Goal: Task Accomplishment & Management: Manage account settings

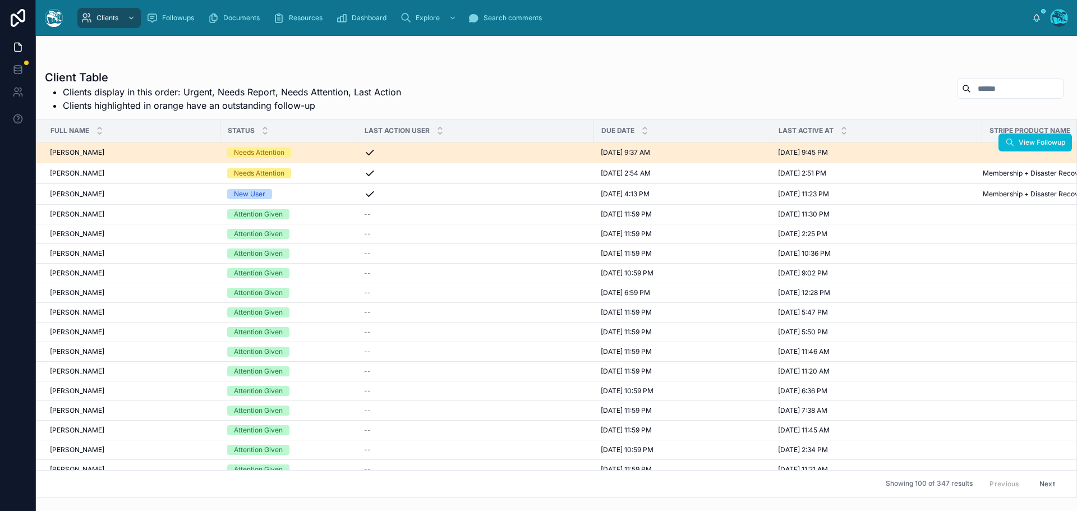
click at [332, 152] on div "Needs Attention" at bounding box center [288, 153] width 123 height 10
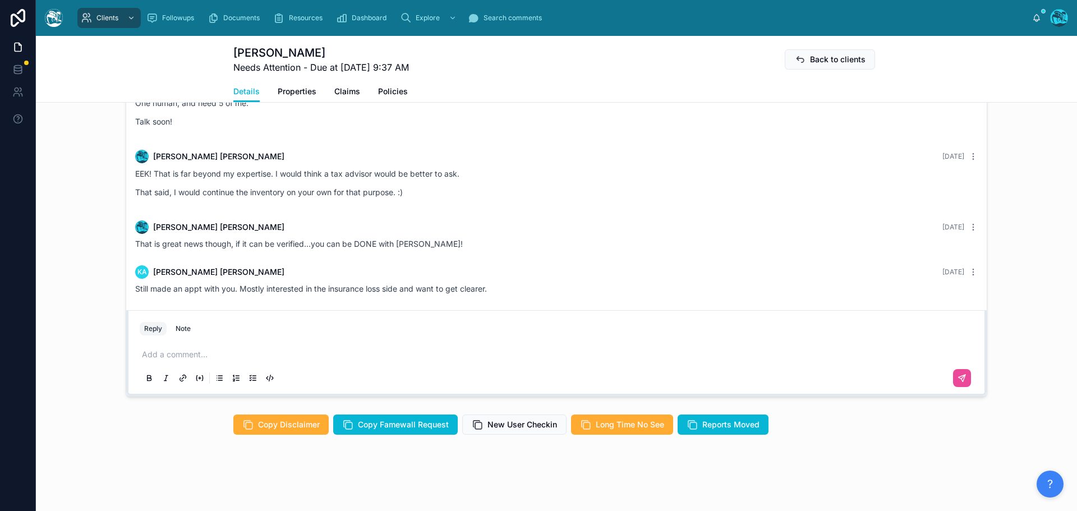
scroll to position [1010, 0]
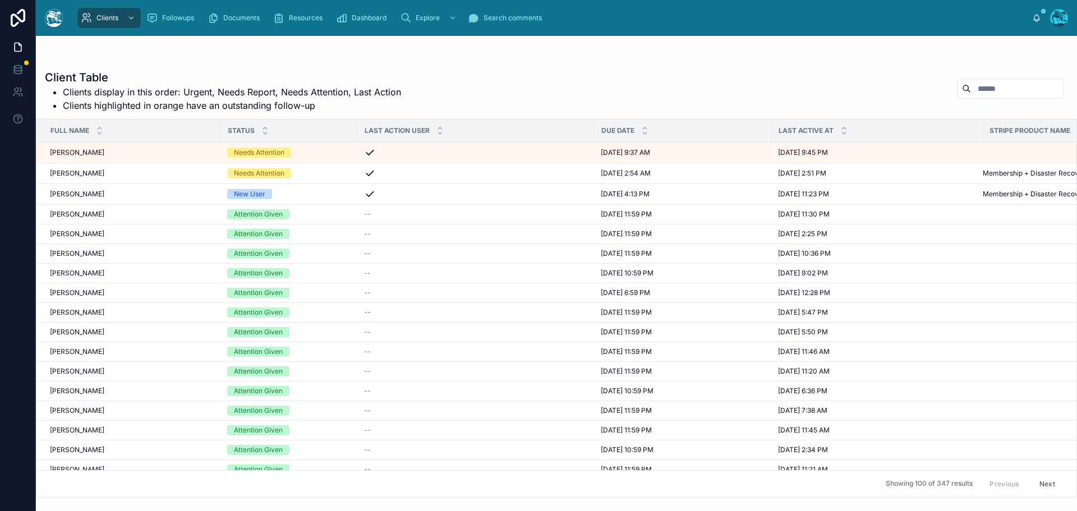
click at [971, 89] on input "text" at bounding box center [1017, 89] width 92 height 16
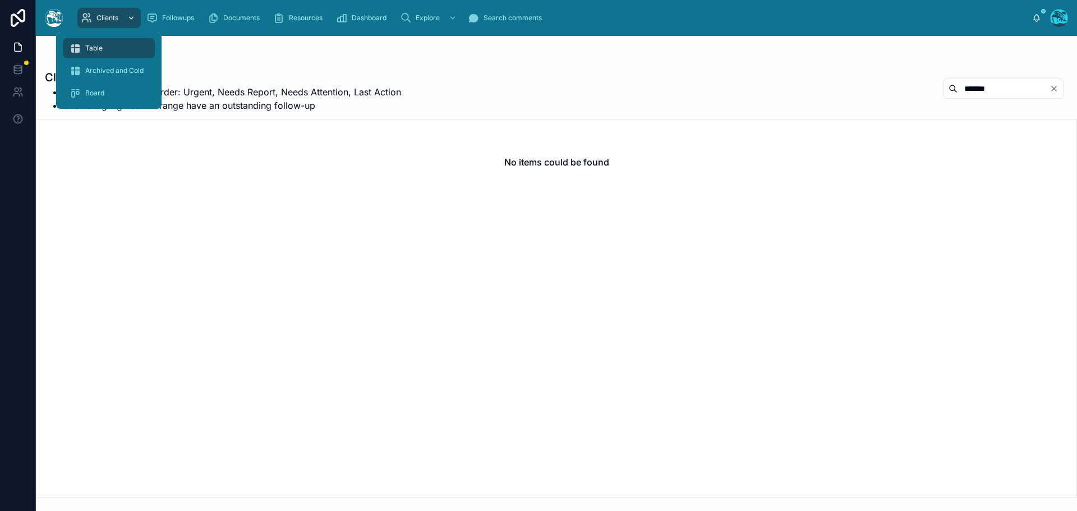
type input "*******"
click at [119, 17] on div "Clients" at bounding box center [109, 18] width 57 height 18
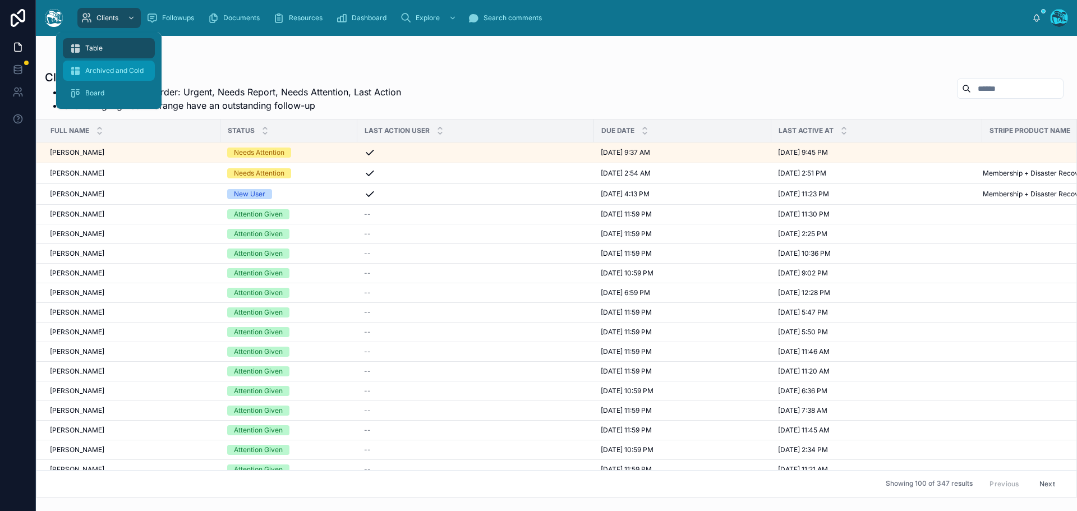
click at [113, 68] on span "Archived and Cold" at bounding box center [114, 70] width 58 height 9
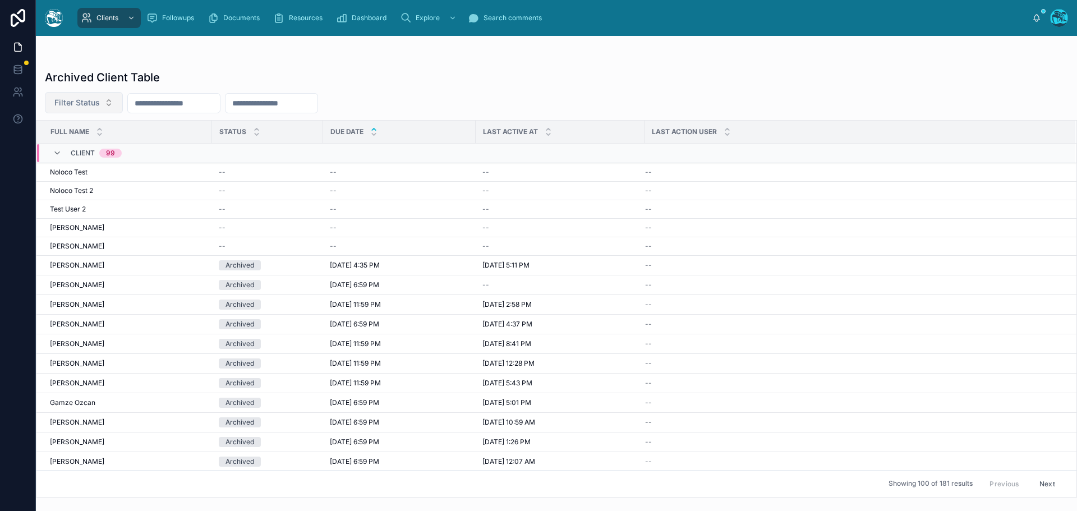
click at [109, 102] on button "Filter Status" at bounding box center [84, 102] width 78 height 21
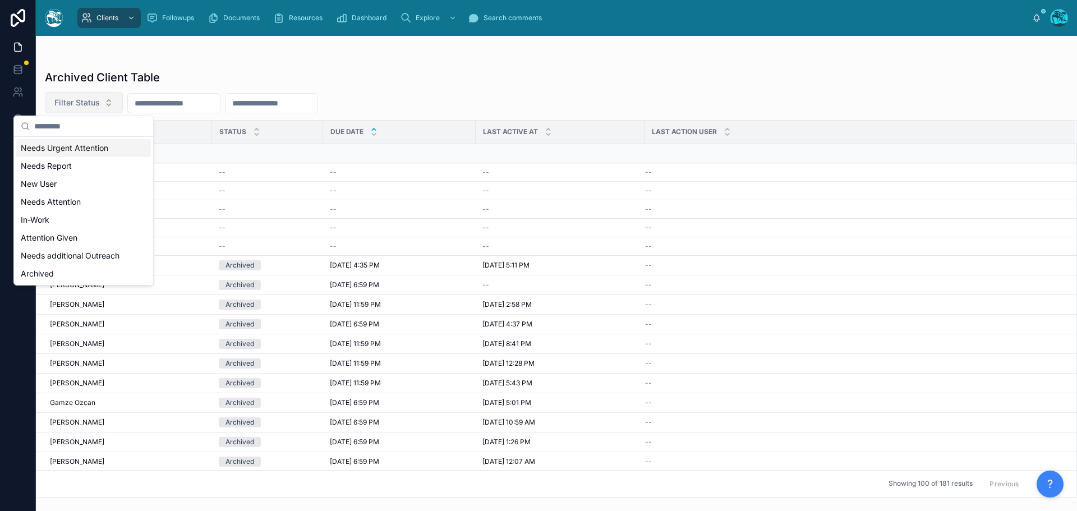
click at [109, 102] on button "Filter Status" at bounding box center [84, 102] width 78 height 21
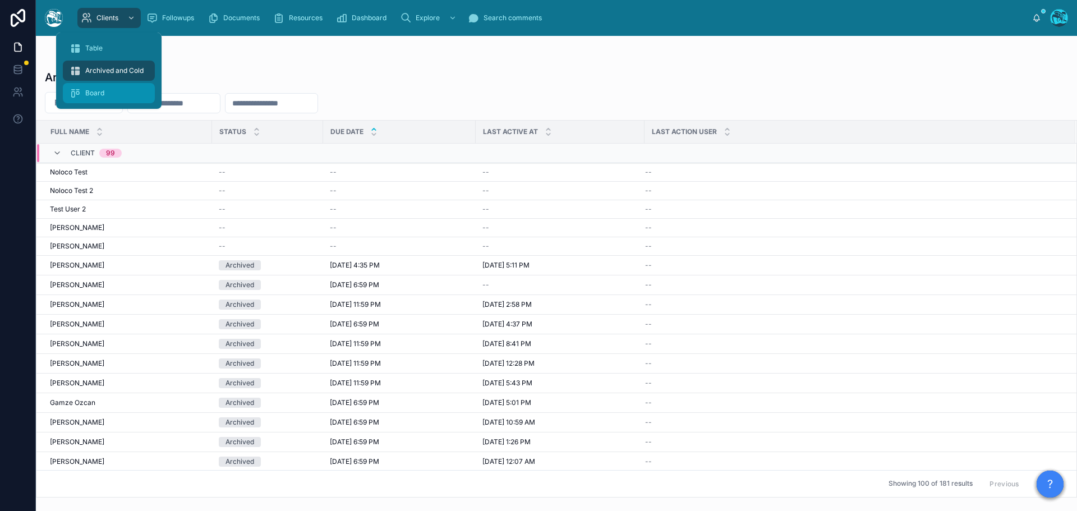
click at [105, 94] on div "Board" at bounding box center [109, 93] width 79 height 18
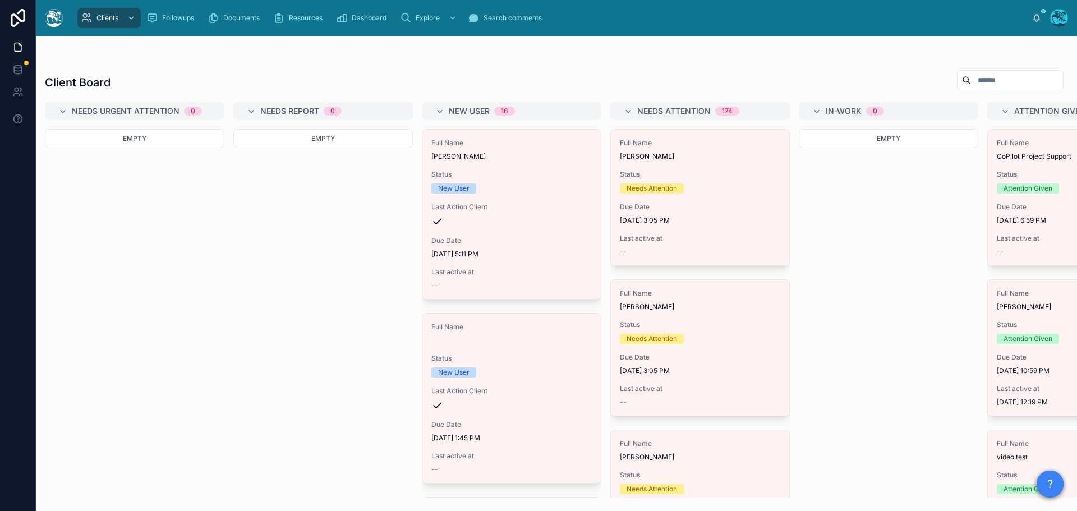
click at [971, 79] on input "text" at bounding box center [1017, 80] width 92 height 16
type input "*"
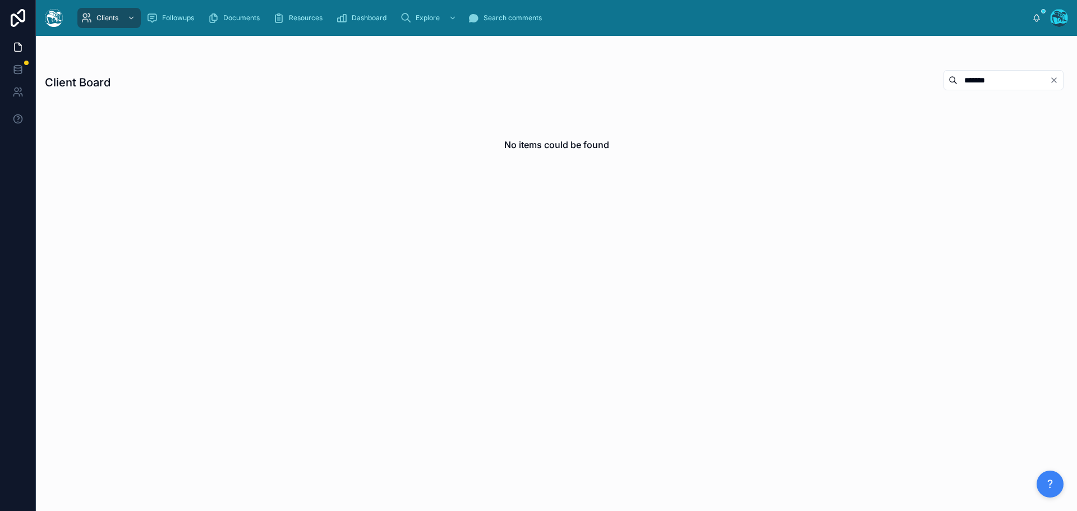
type input "*******"
click at [1056, 80] on icon "Clear" at bounding box center [1054, 80] width 9 height 9
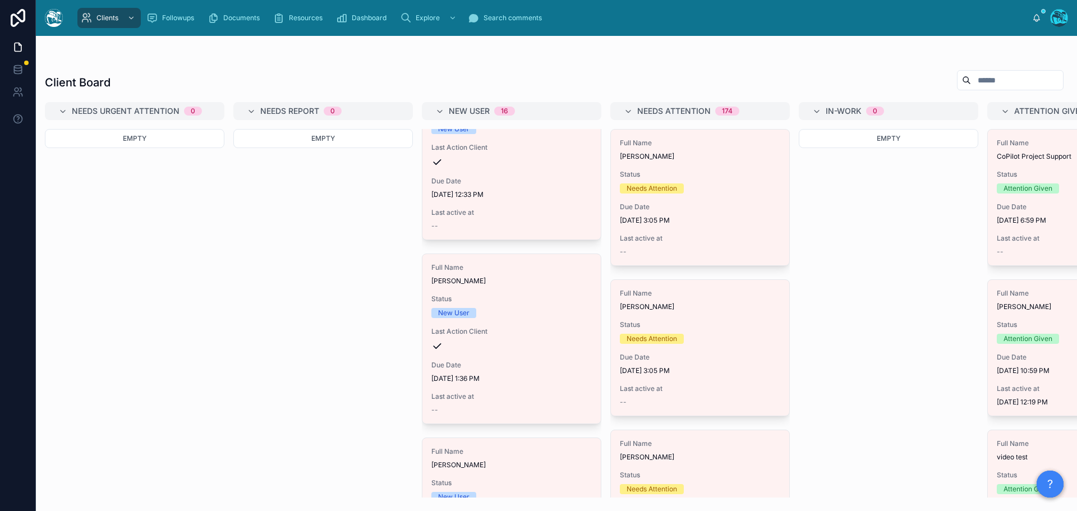
scroll to position [2580, 0]
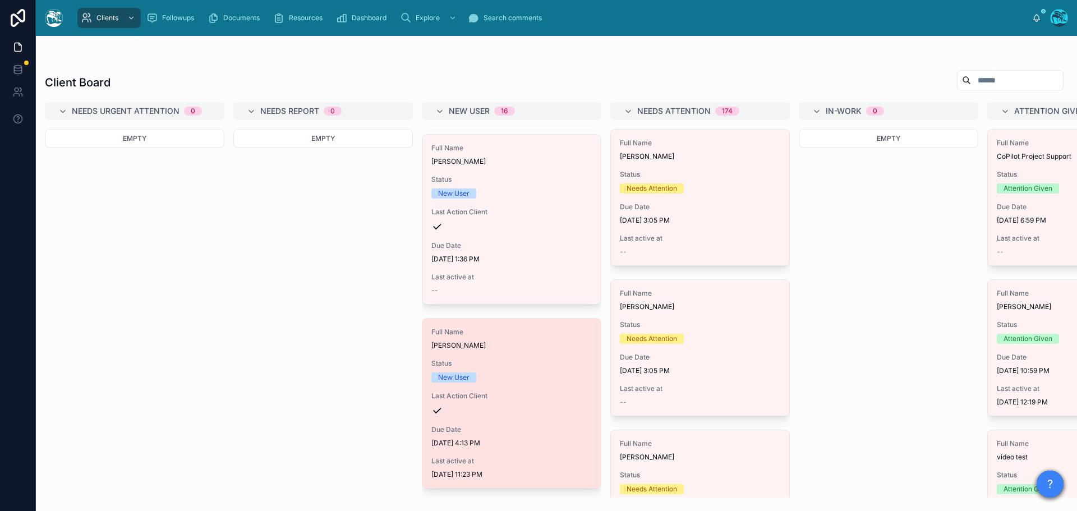
click at [493, 360] on div "Status New User" at bounding box center [511, 371] width 160 height 24
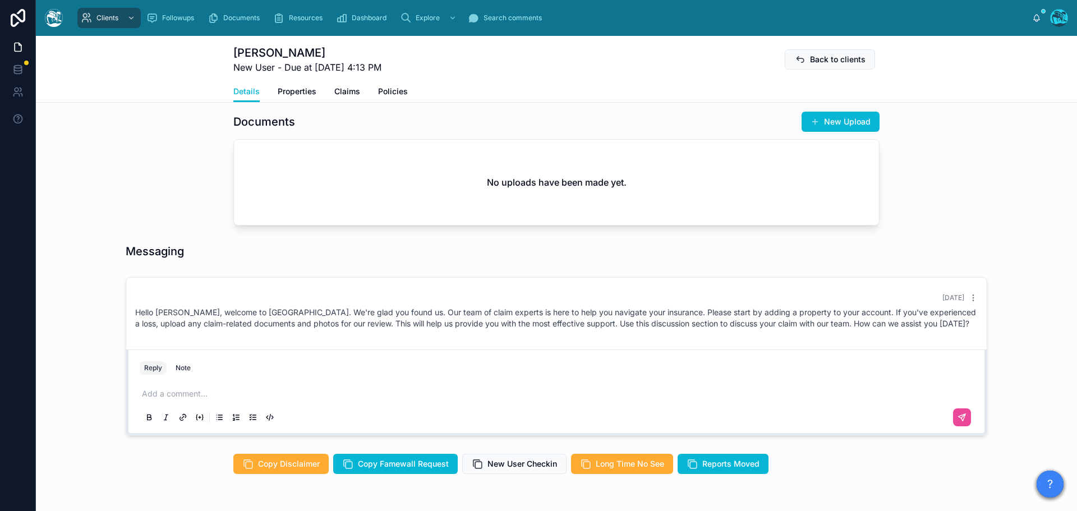
scroll to position [436, 0]
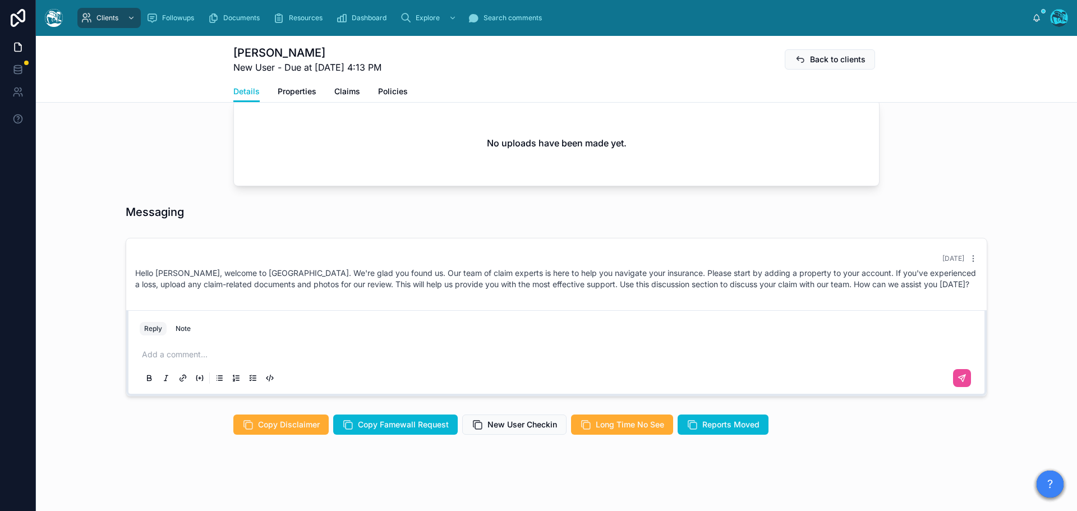
click at [155, 357] on p at bounding box center [559, 354] width 834 height 11
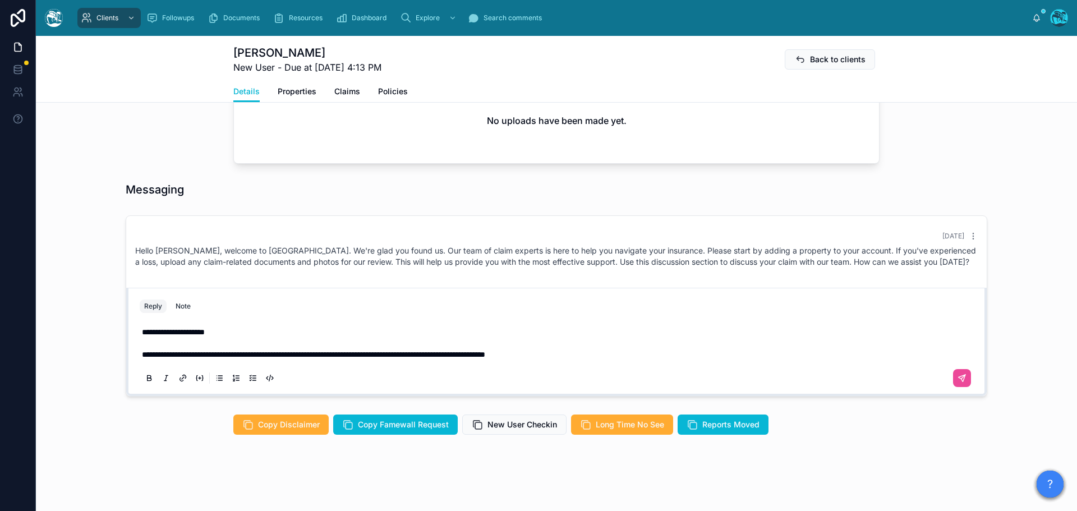
scroll to position [459, 0]
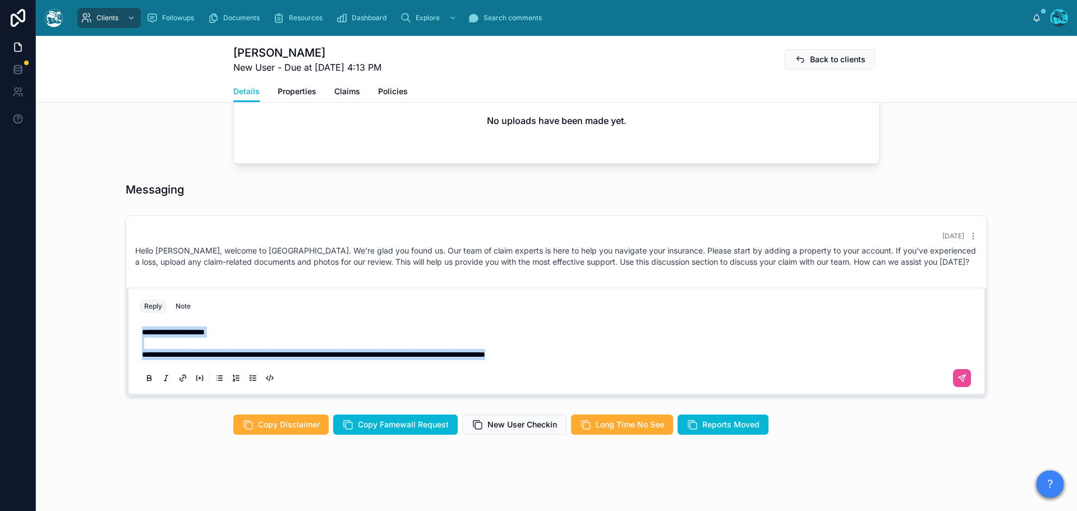
drag, startPoint x: 633, startPoint y: 355, endPoint x: 88, endPoint y: 328, distance: 546.0
click at [88, 328] on div "**********" at bounding box center [556, 306] width 1041 height 190
copy div "**********"
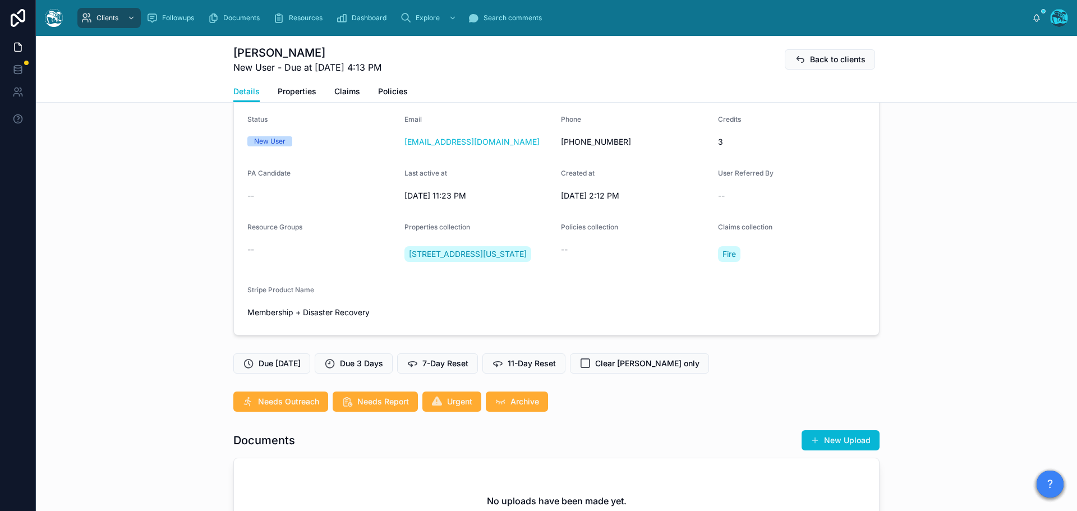
scroll to position [0, 0]
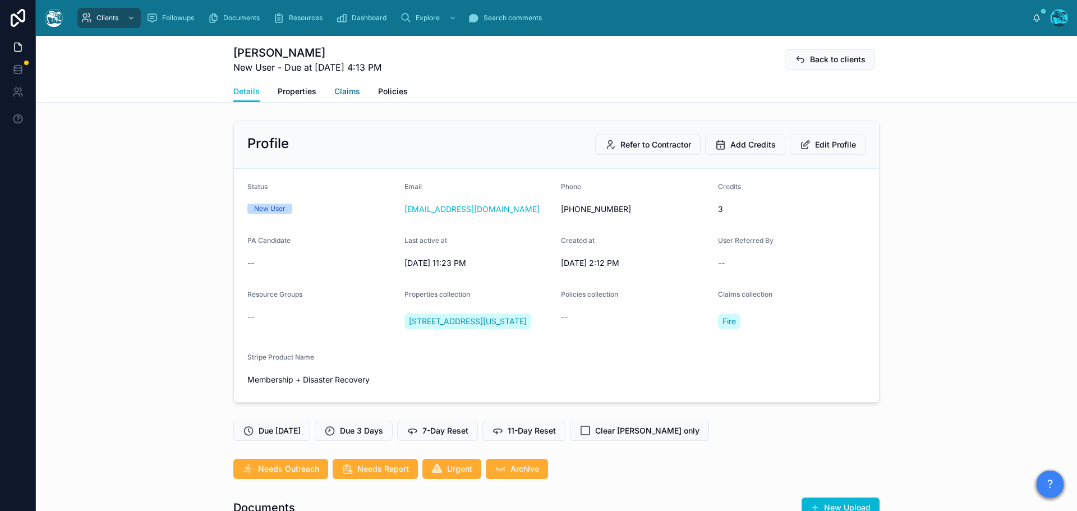
click at [351, 92] on span "Claims" at bounding box center [347, 91] width 26 height 11
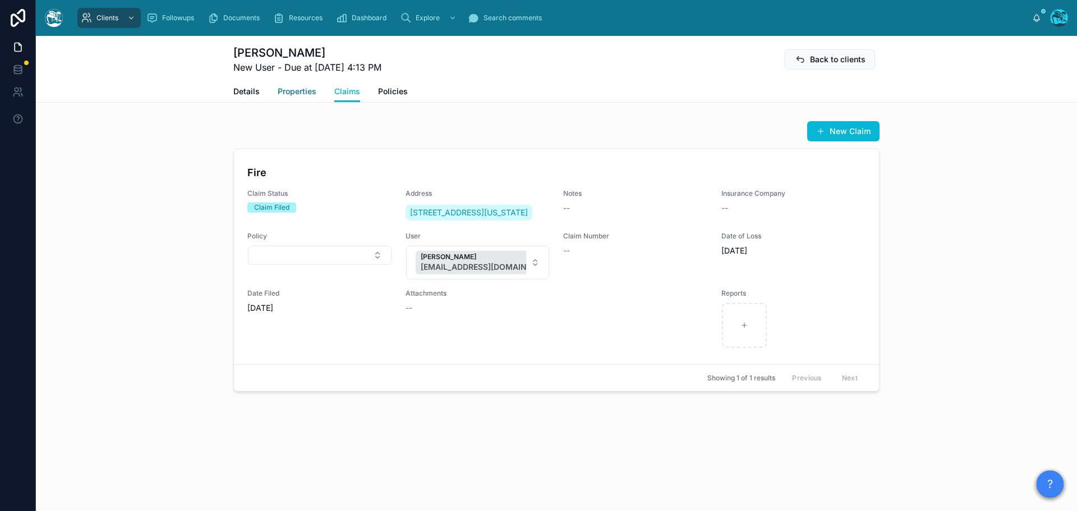
click at [297, 93] on span "Properties" at bounding box center [297, 91] width 39 height 11
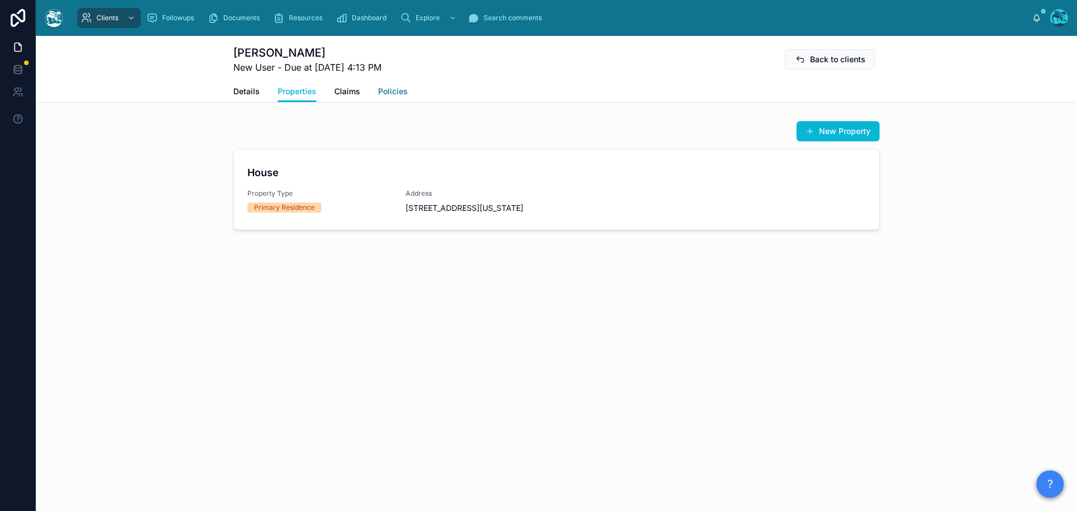
click at [388, 93] on span "Policies" at bounding box center [393, 91] width 30 height 11
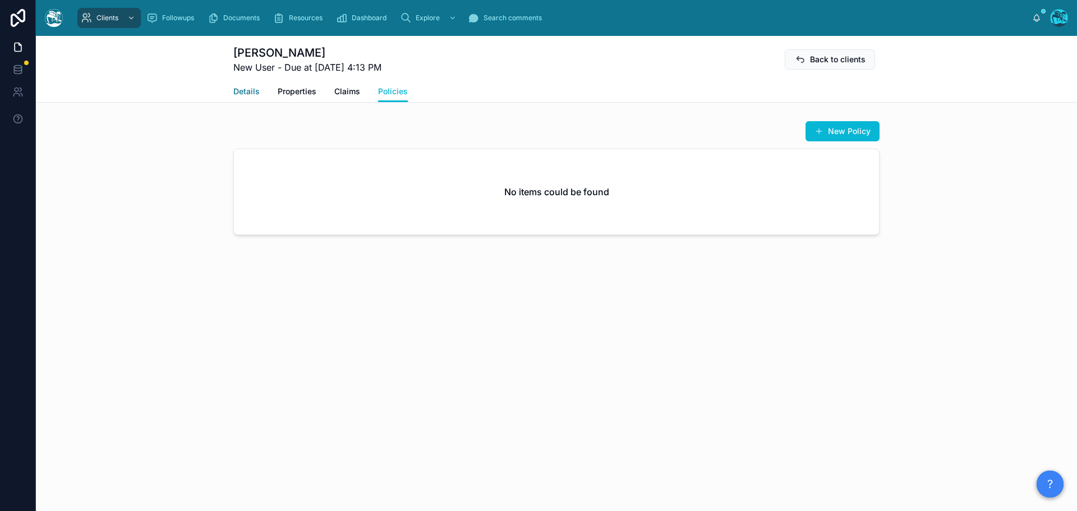
click at [244, 91] on span "Details" at bounding box center [246, 91] width 26 height 11
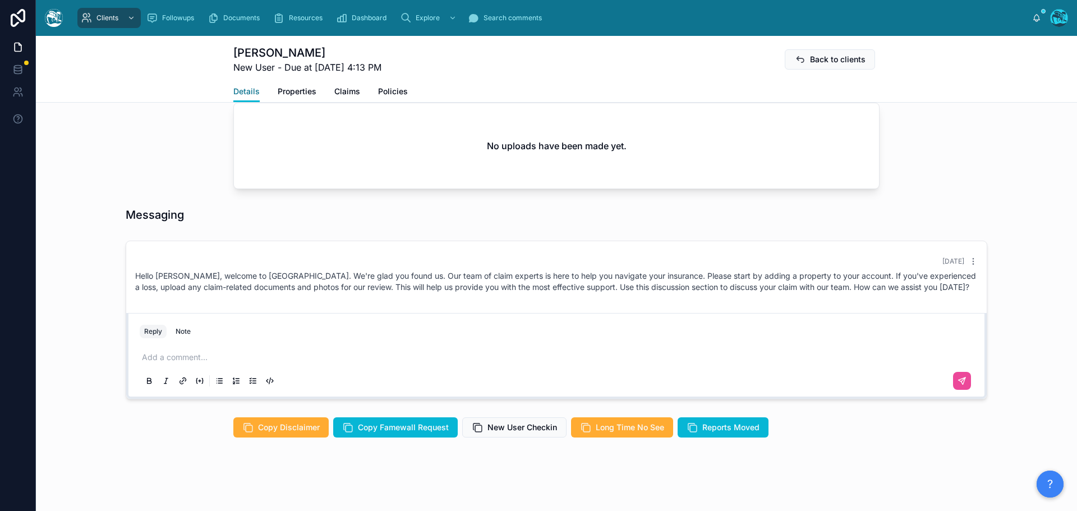
scroll to position [436, 0]
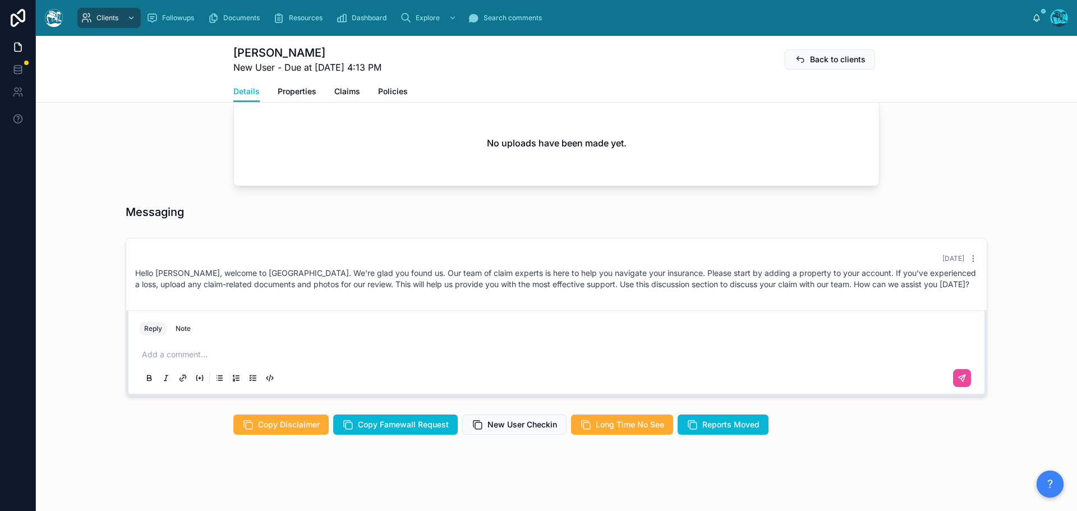
click at [213, 357] on p at bounding box center [559, 354] width 834 height 11
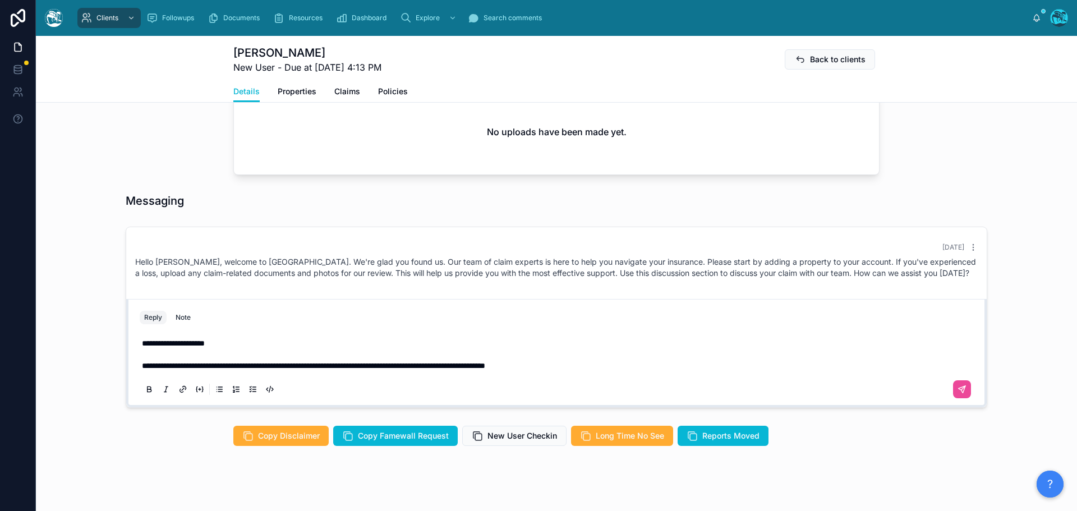
click at [634, 371] on p "**********" at bounding box center [559, 365] width 834 height 11
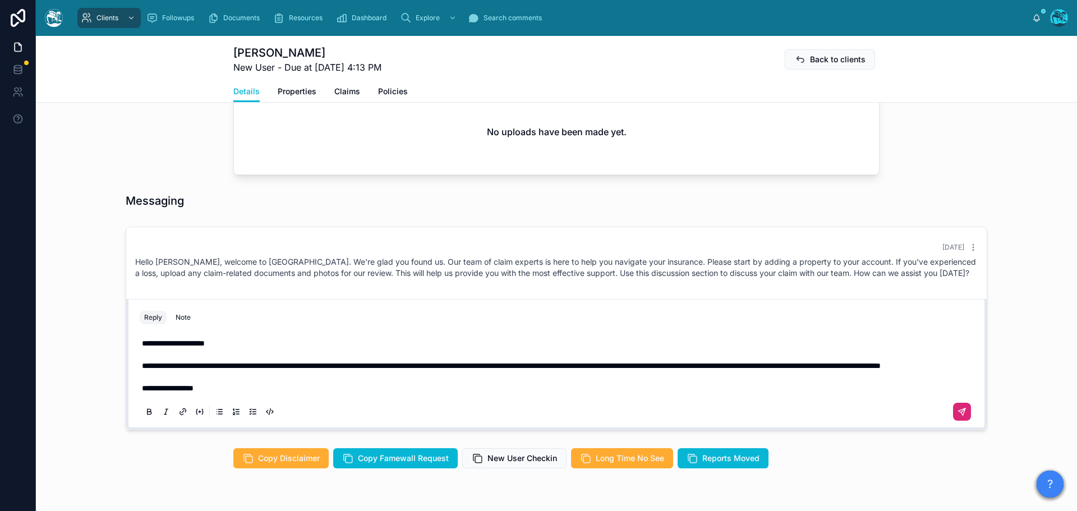
click at [953, 421] on button at bounding box center [962, 412] width 18 height 18
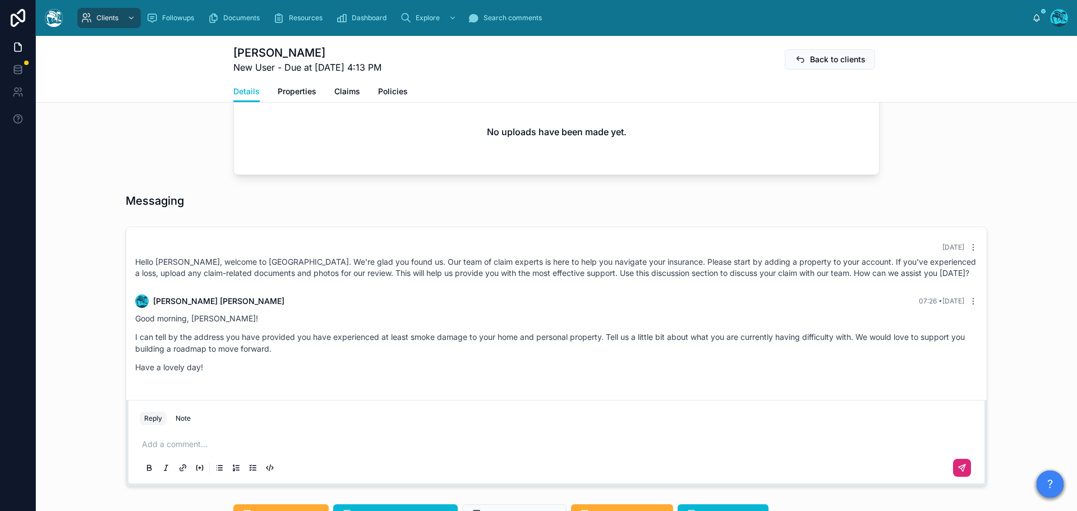
click at [958, 472] on icon at bounding box center [962, 467] width 9 height 9
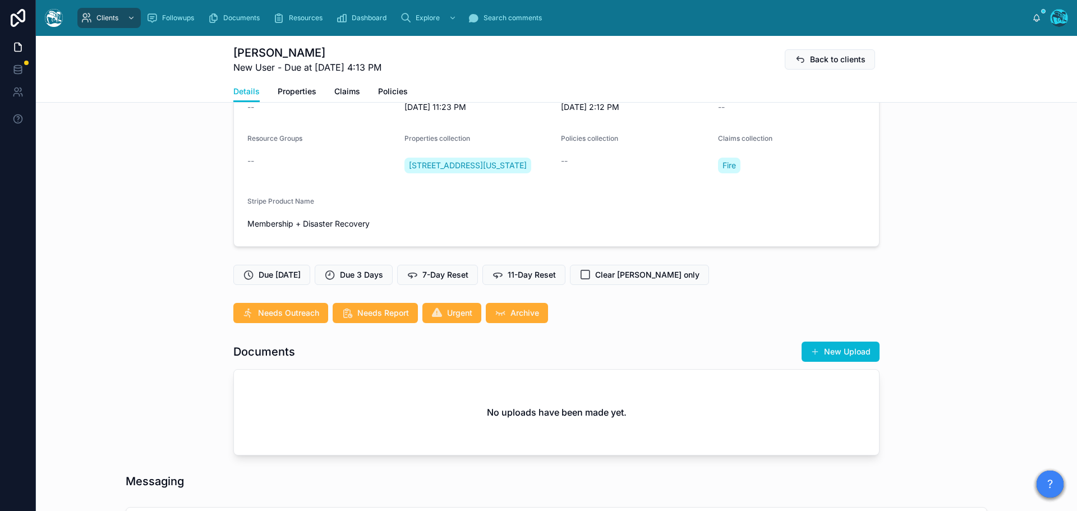
scroll to position [0, 0]
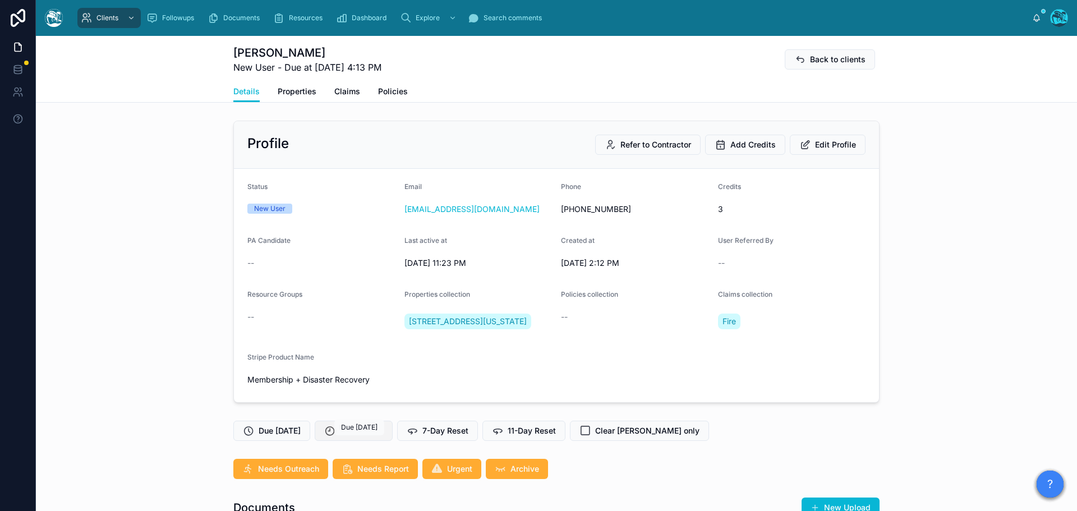
click at [358, 436] on span "Due 3 Days" at bounding box center [361, 430] width 43 height 11
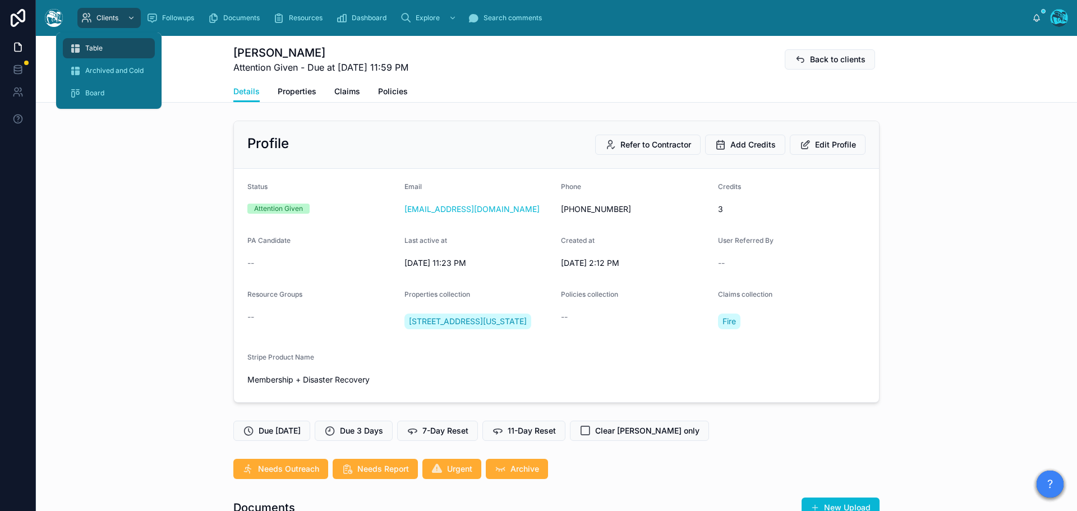
click at [96, 48] on span "Table" at bounding box center [93, 48] width 17 height 9
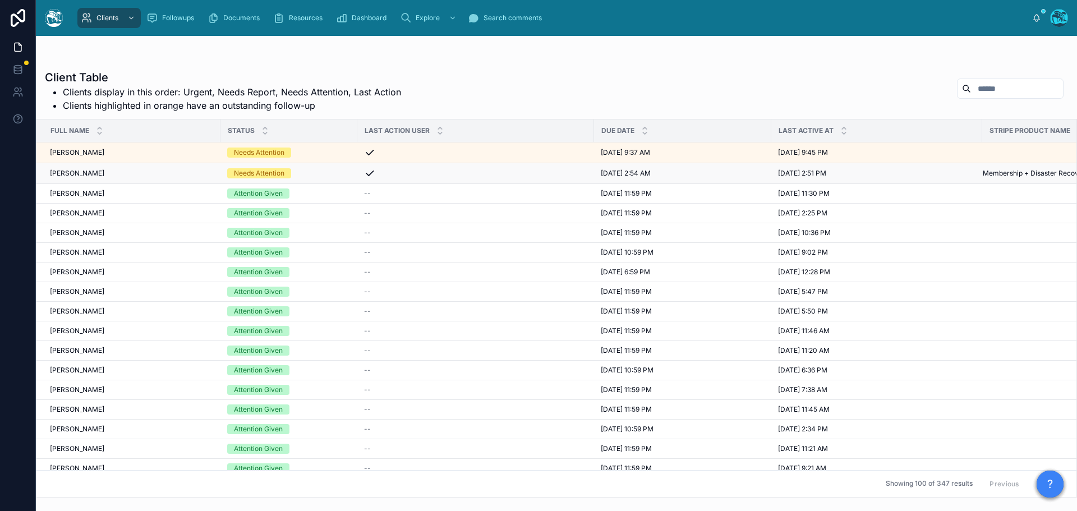
click at [320, 175] on div "Needs Attention" at bounding box center [288, 173] width 123 height 10
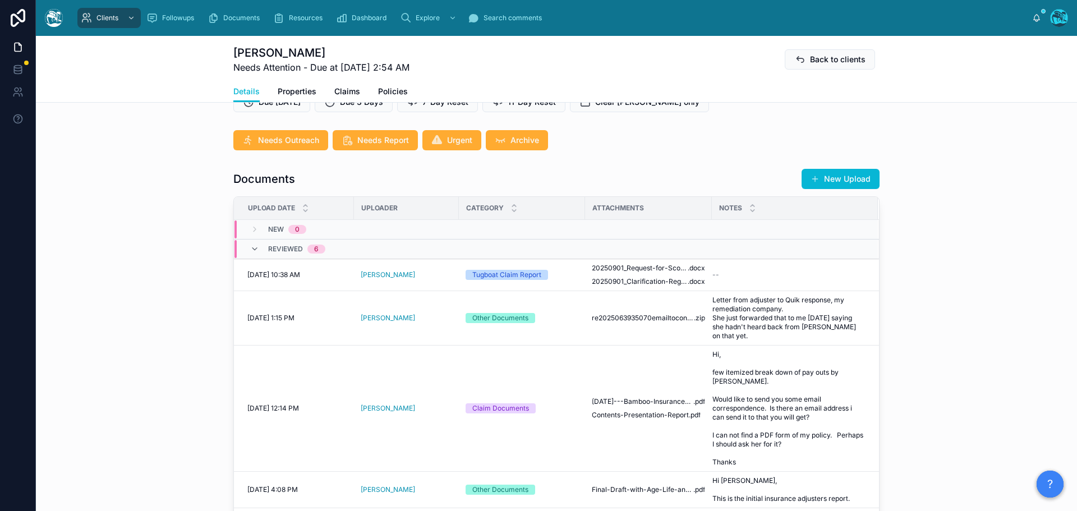
scroll to position [337, 0]
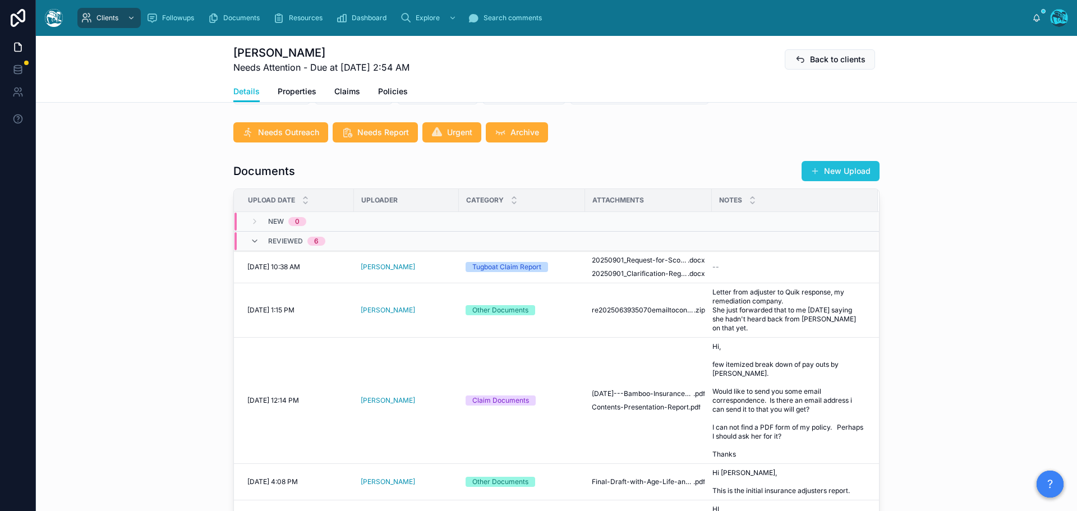
click at [831, 180] on button "New Upload" at bounding box center [841, 171] width 78 height 20
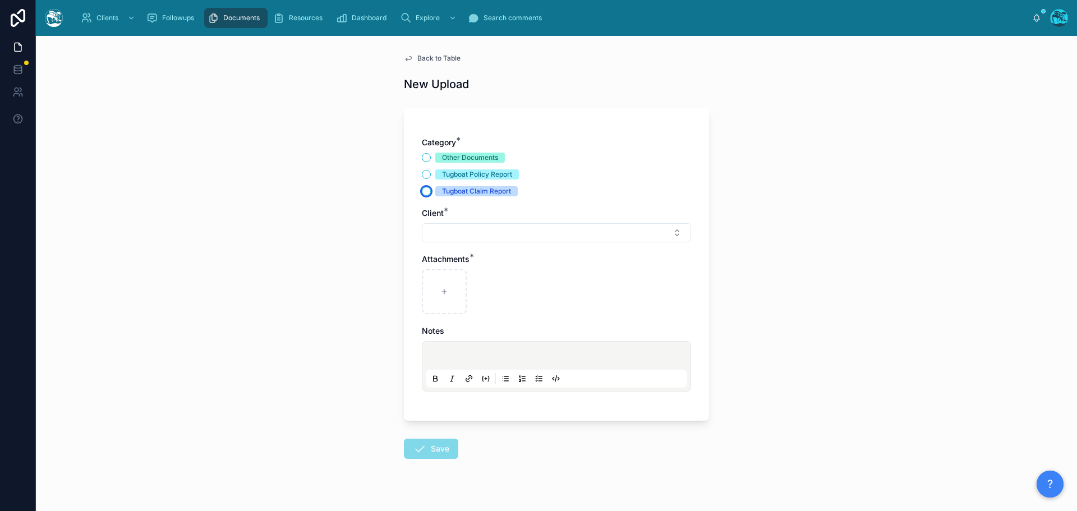
click at [422, 191] on button "Tugboat Claim Report" at bounding box center [426, 191] width 9 height 9
click at [435, 233] on button "Select Button" at bounding box center [556, 232] width 269 height 19
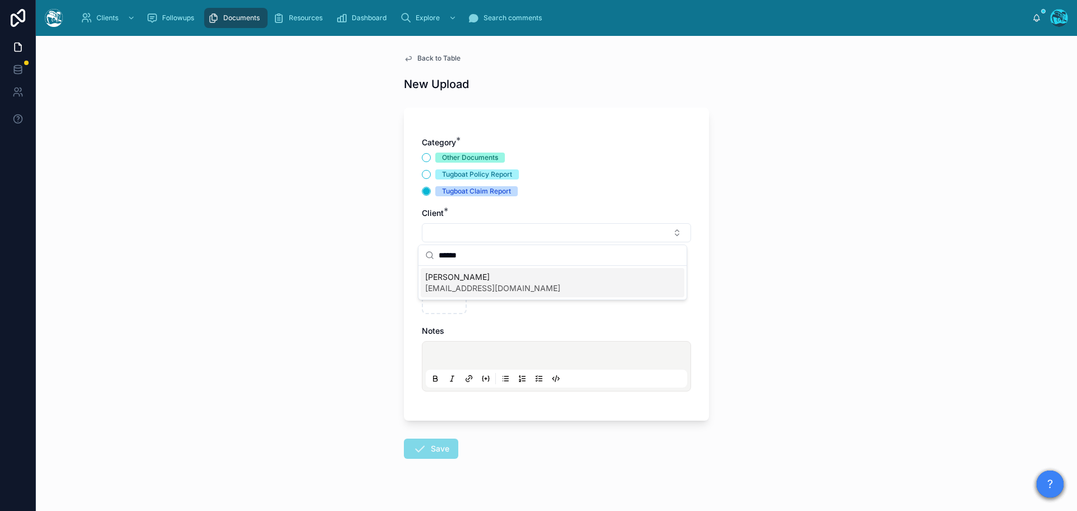
type input "******"
click at [437, 286] on span "[EMAIL_ADDRESS][DOMAIN_NAME]" at bounding box center [492, 288] width 135 height 11
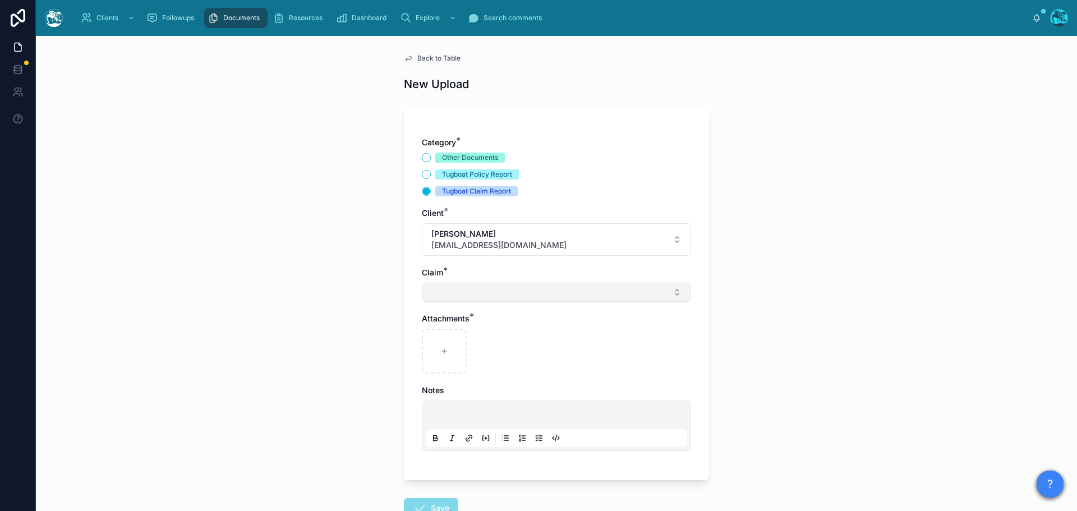
click at [434, 292] on button "Select Button" at bounding box center [556, 292] width 269 height 19
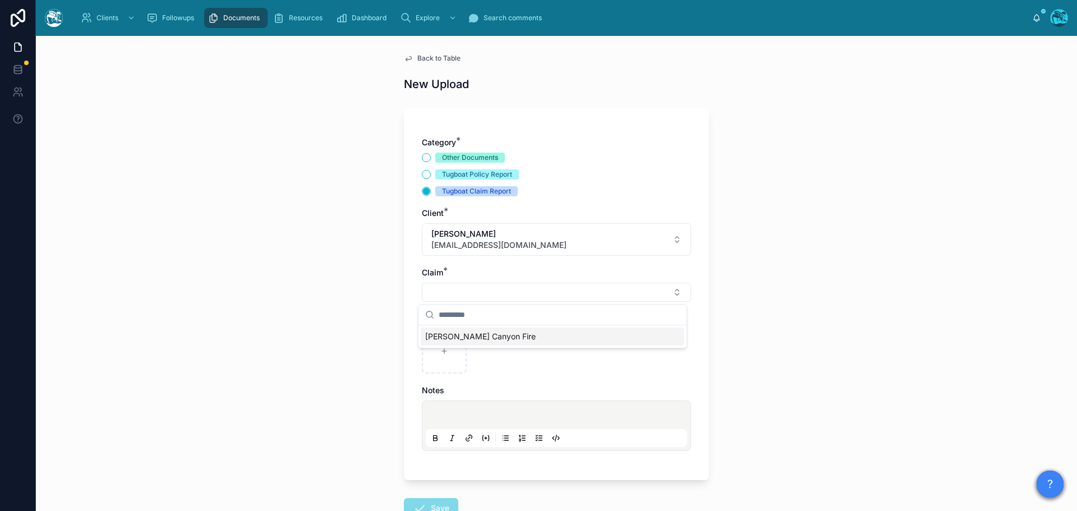
click at [438, 339] on span "[PERSON_NAME] Canyon Fire" at bounding box center [480, 336] width 111 height 11
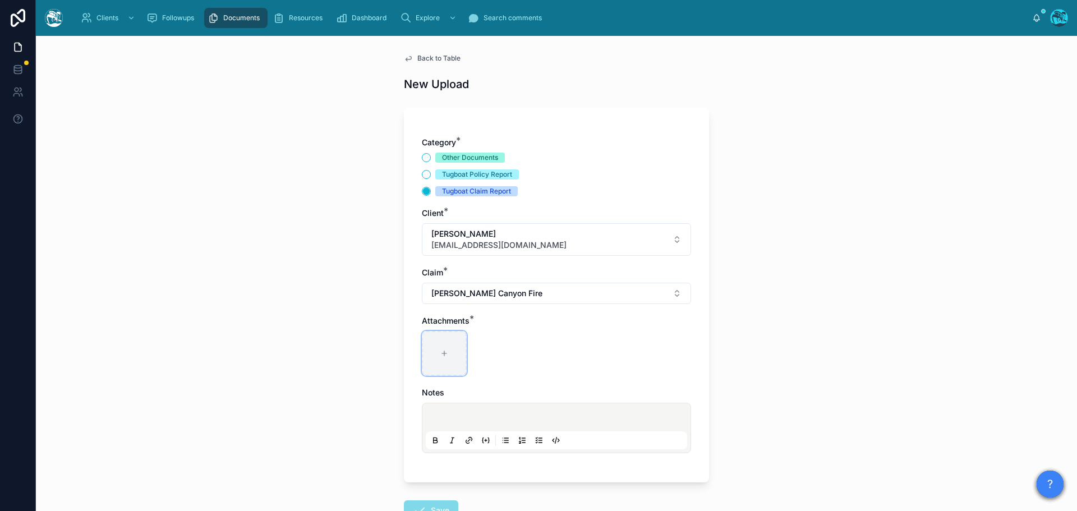
click at [440, 353] on icon at bounding box center [444, 354] width 8 height 8
type input "**********"
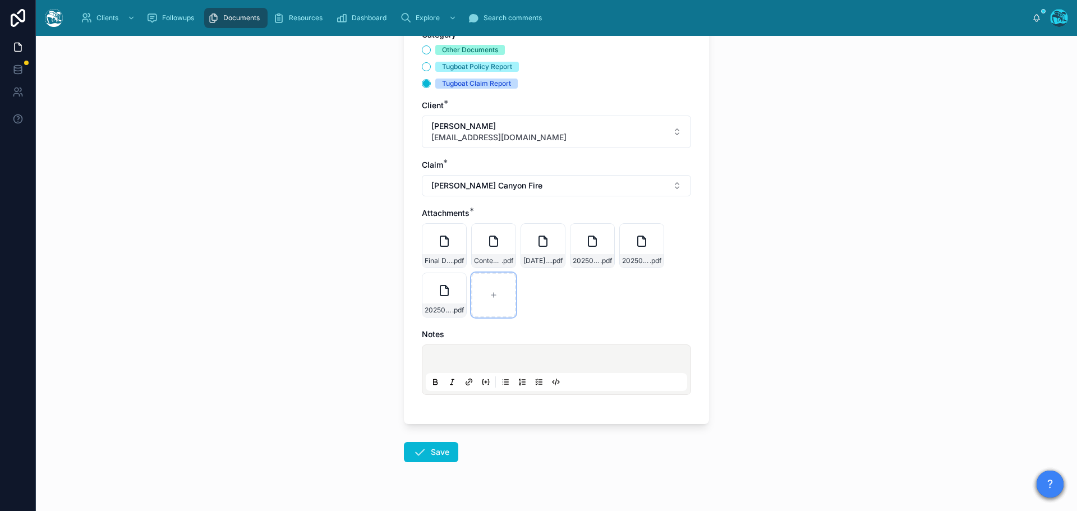
scroll to position [112, 0]
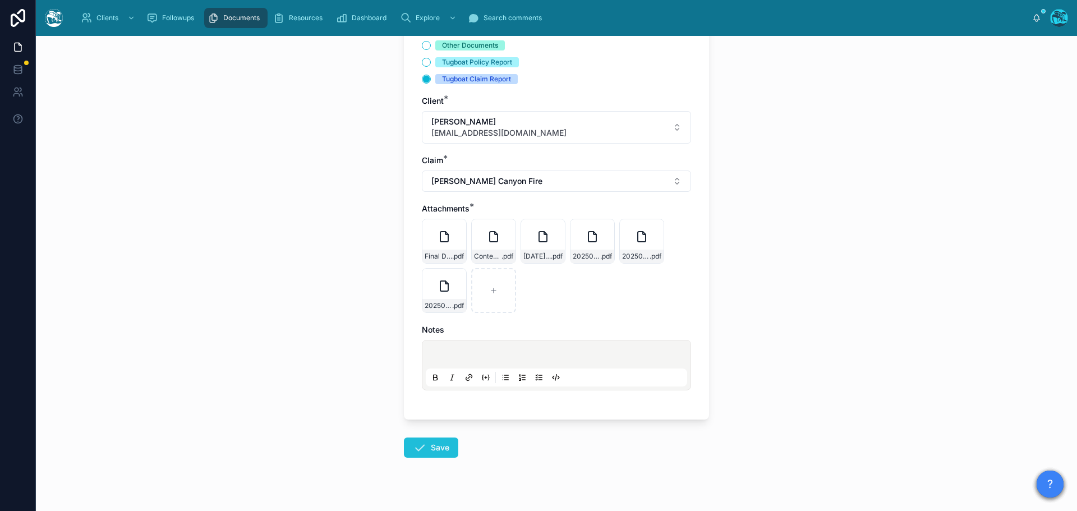
click at [437, 449] on button "Save" at bounding box center [431, 448] width 54 height 20
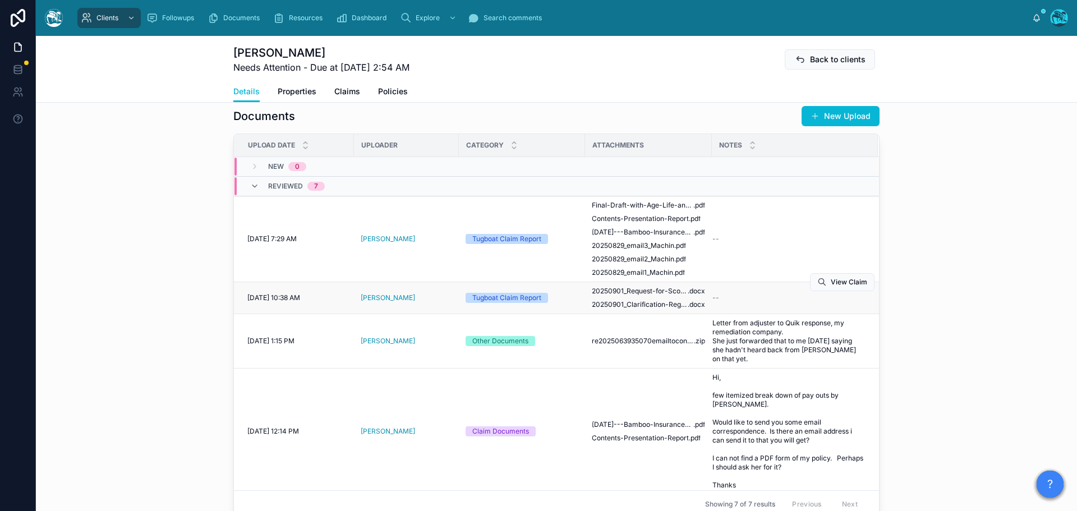
scroll to position [393, 0]
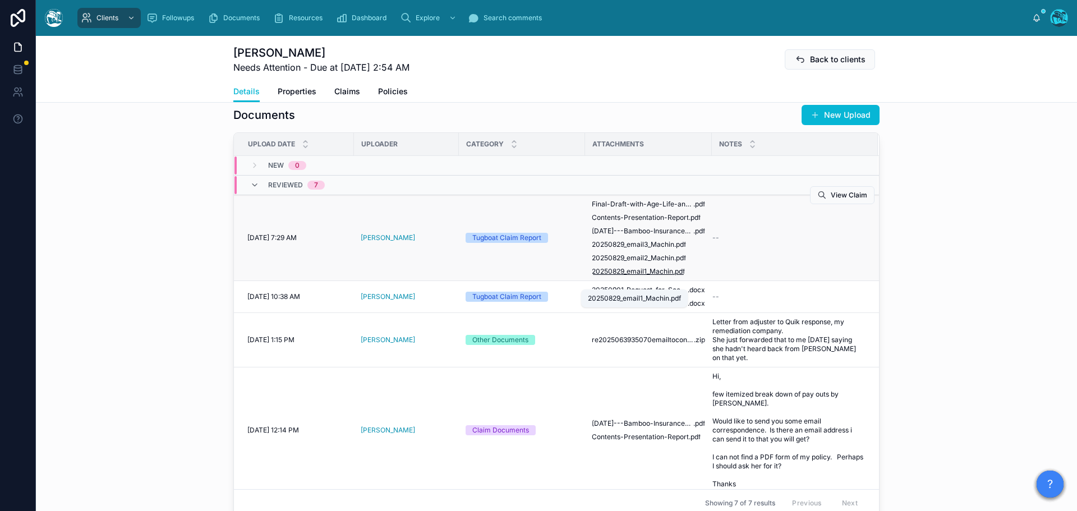
click at [654, 276] on span "20250829_email1_Machin" at bounding box center [632, 271] width 81 height 9
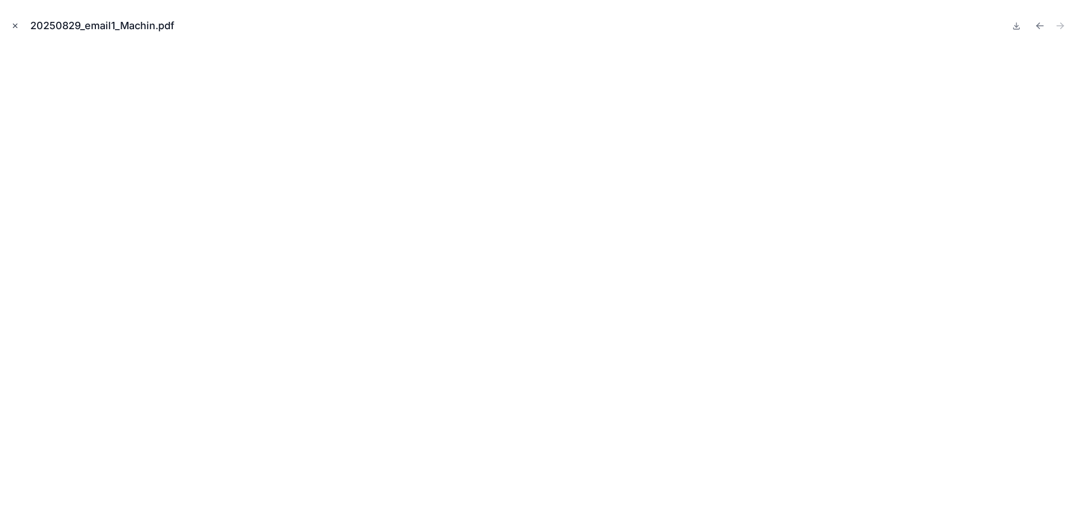
click at [17, 24] on icon "Close modal" at bounding box center [15, 26] width 4 height 4
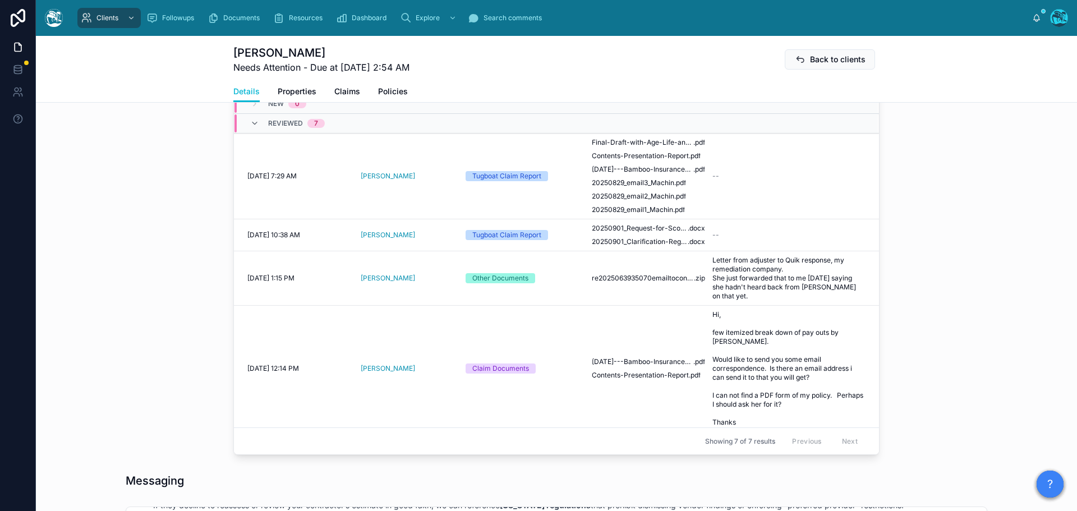
scroll to position [398, 0]
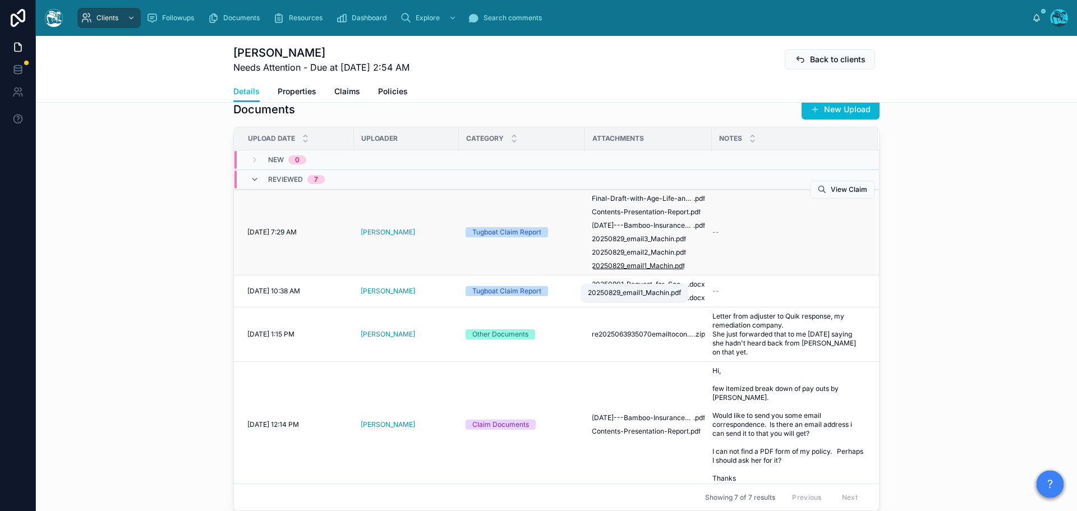
click at [664, 270] on span "20250829_email1_Machin" at bounding box center [632, 265] width 81 height 9
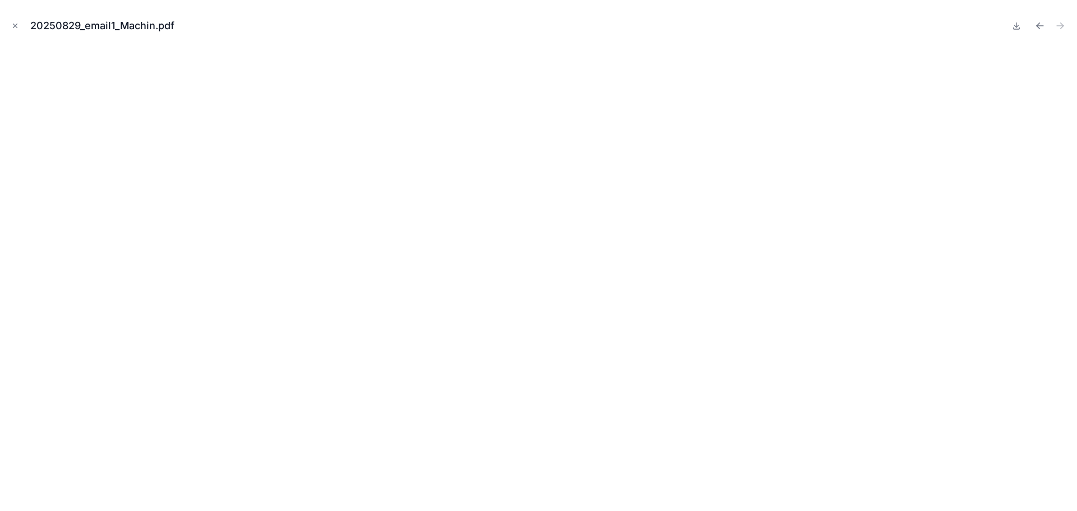
drag, startPoint x: 1014, startPoint y: 27, endPoint x: 994, endPoint y: 32, distance: 20.3
click at [1014, 27] on icon at bounding box center [1016, 25] width 9 height 9
drag, startPoint x: 15, startPoint y: 23, endPoint x: 47, endPoint y: 39, distance: 36.4
click at [15, 23] on icon "Close modal" at bounding box center [15, 26] width 8 height 8
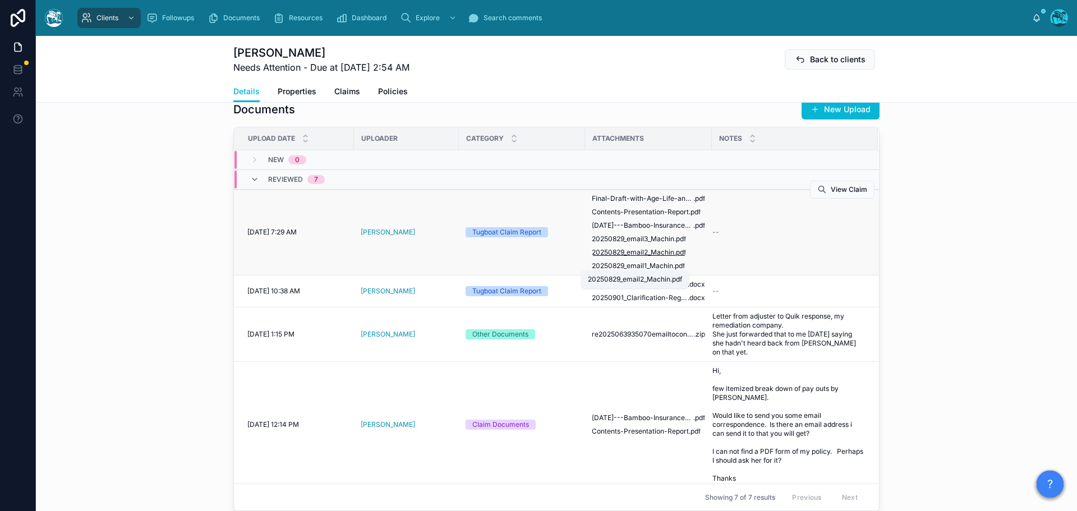
click at [664, 257] on span "20250829_email2_Machin" at bounding box center [633, 252] width 82 height 9
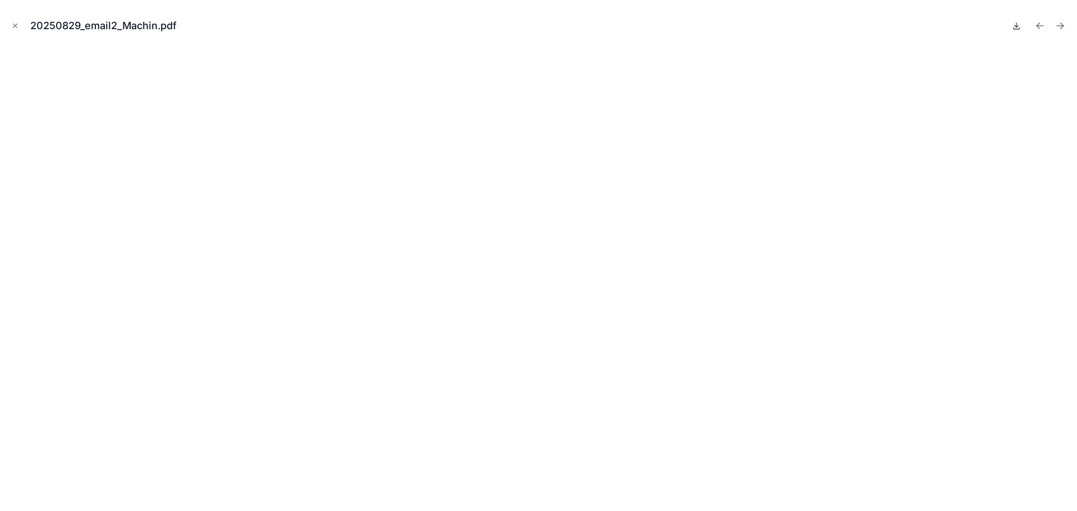
click at [1018, 27] on icon at bounding box center [1016, 25] width 9 height 9
click at [15, 25] on icon "Close modal" at bounding box center [15, 26] width 8 height 8
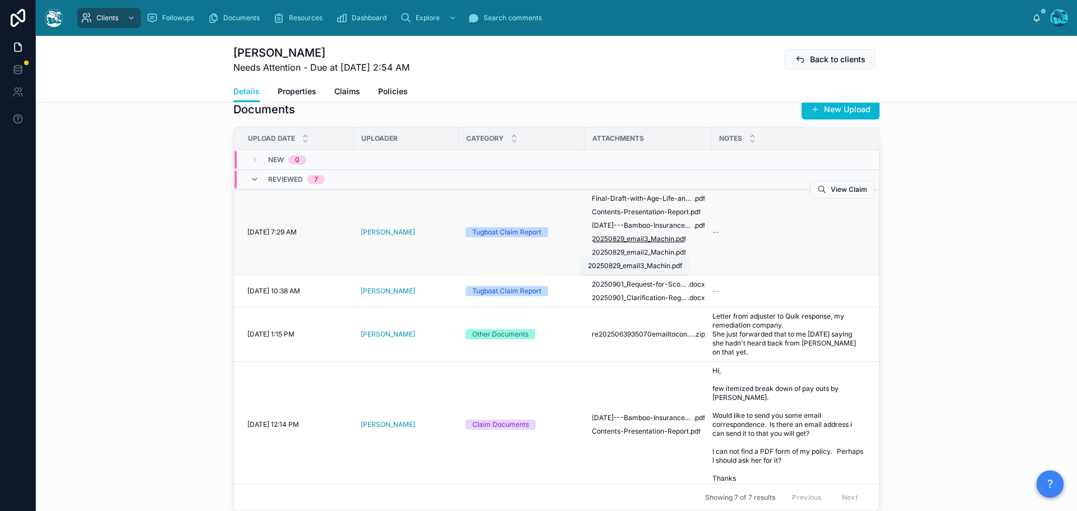
click at [611, 243] on span "20250829_email3_Machin" at bounding box center [633, 239] width 82 height 9
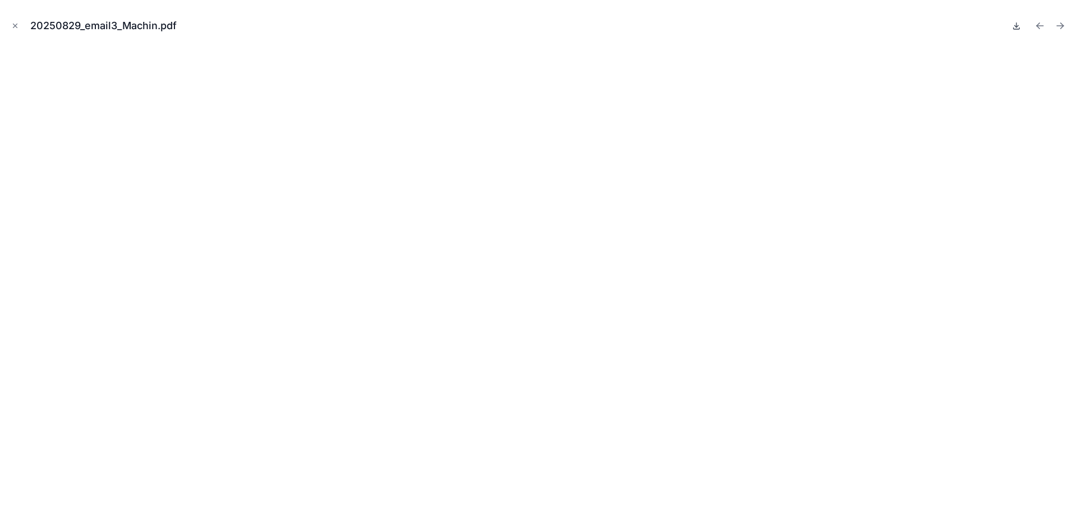
click at [1017, 26] on icon at bounding box center [1017, 26] width 4 height 2
click at [15, 24] on icon "Close modal" at bounding box center [15, 26] width 8 height 8
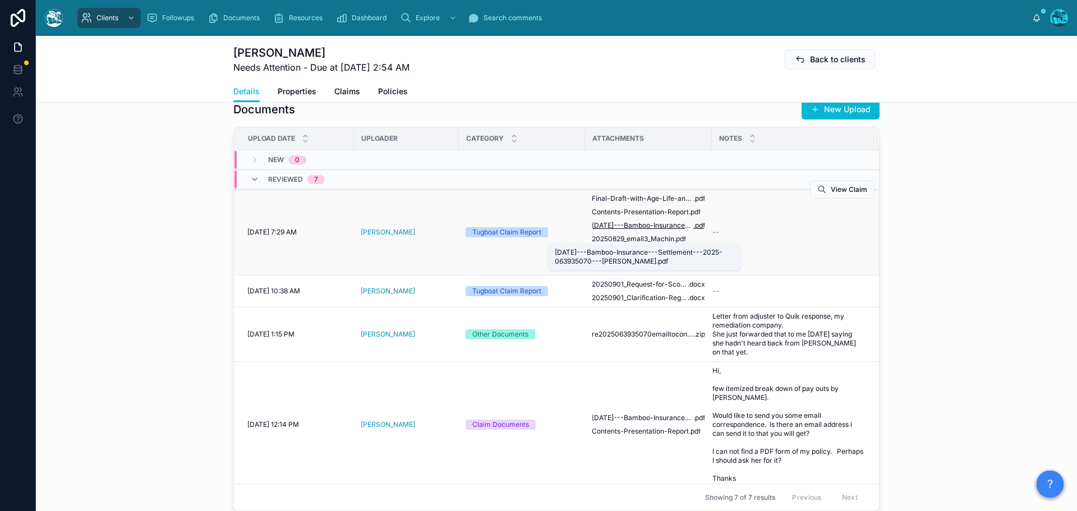
click at [654, 230] on span "[DATE]---Bamboo-Insurance---Settlement---2025-063935070---[PERSON_NAME]" at bounding box center [643, 225] width 102 height 9
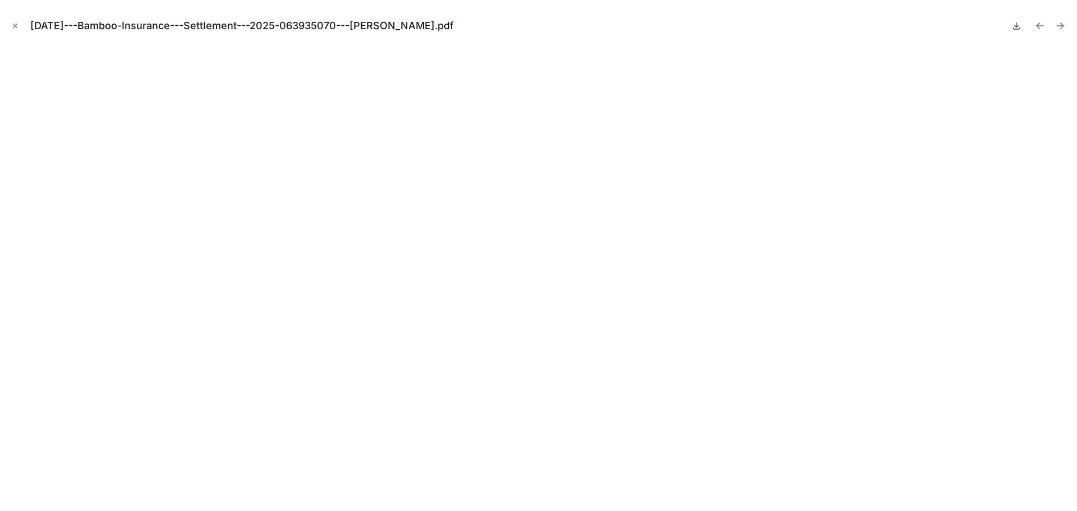
click at [1016, 27] on icon at bounding box center [1016, 25] width 9 height 9
drag, startPoint x: 14, startPoint y: 24, endPoint x: 177, endPoint y: 109, distance: 183.7
click at [14, 24] on icon "Close modal" at bounding box center [15, 26] width 8 height 8
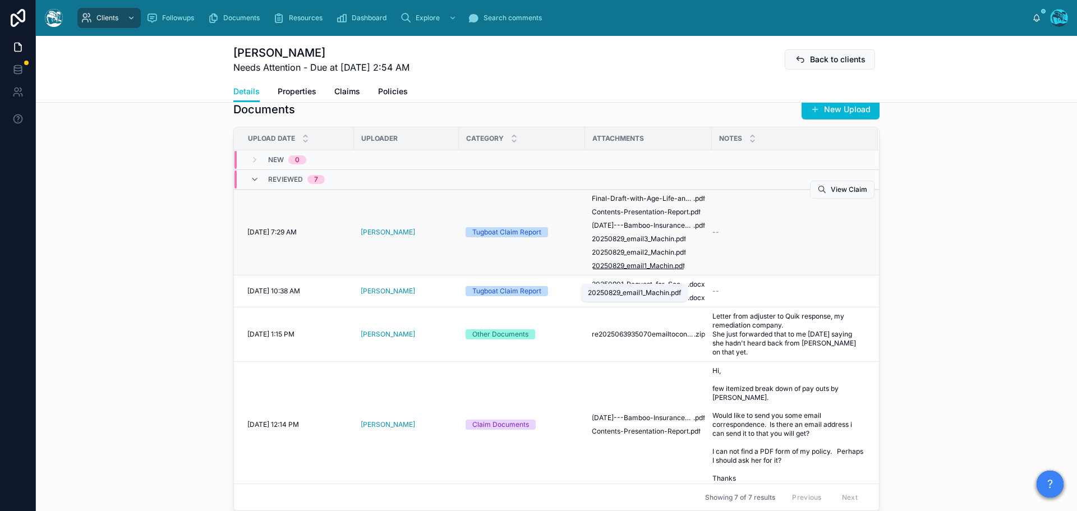
click at [629, 270] on span "20250829_email1_Machin" at bounding box center [632, 265] width 81 height 9
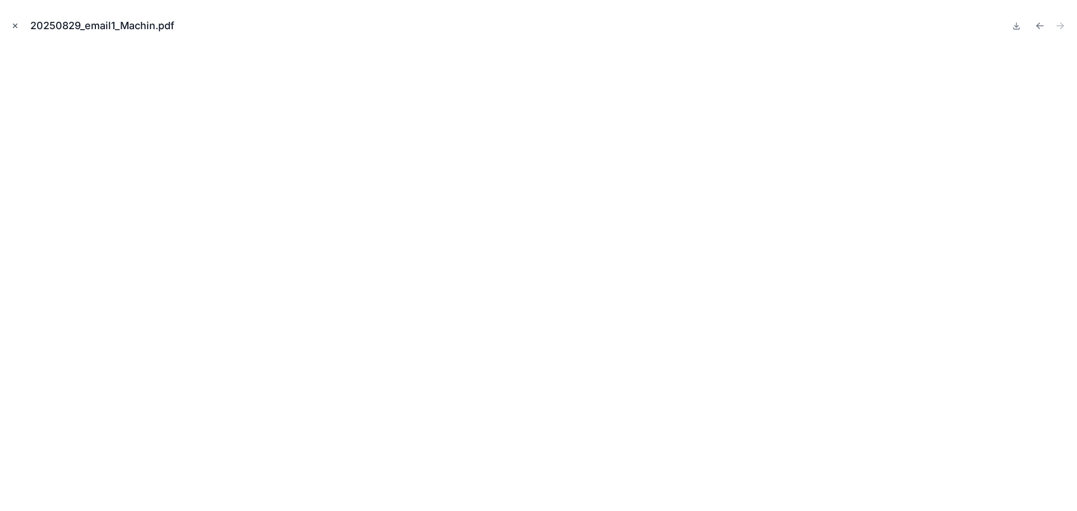
click at [15, 24] on icon "Close modal" at bounding box center [15, 26] width 8 height 8
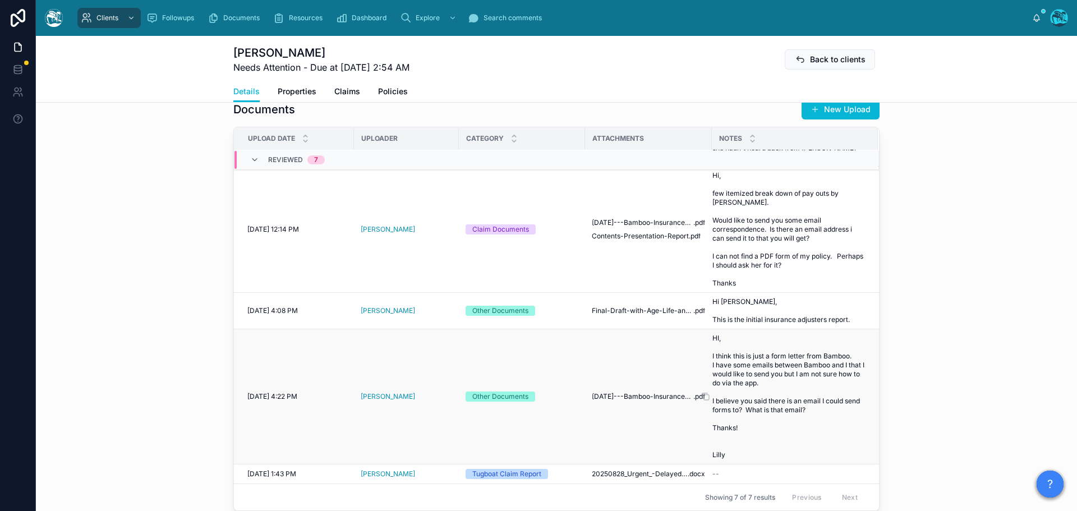
scroll to position [454, 0]
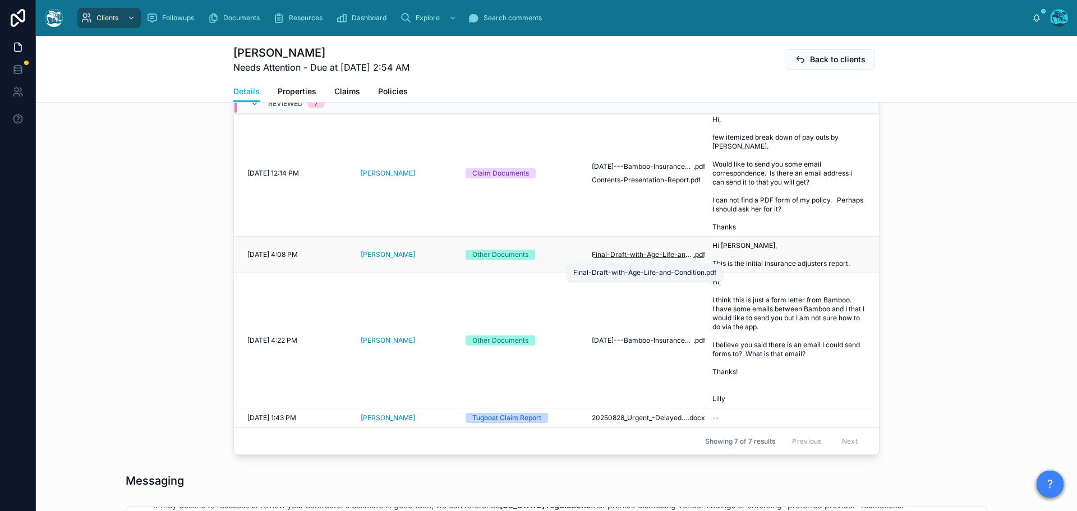
click at [649, 259] on span "Final-Draft-with-Age-Life-and-Condition" at bounding box center [643, 254] width 102 height 9
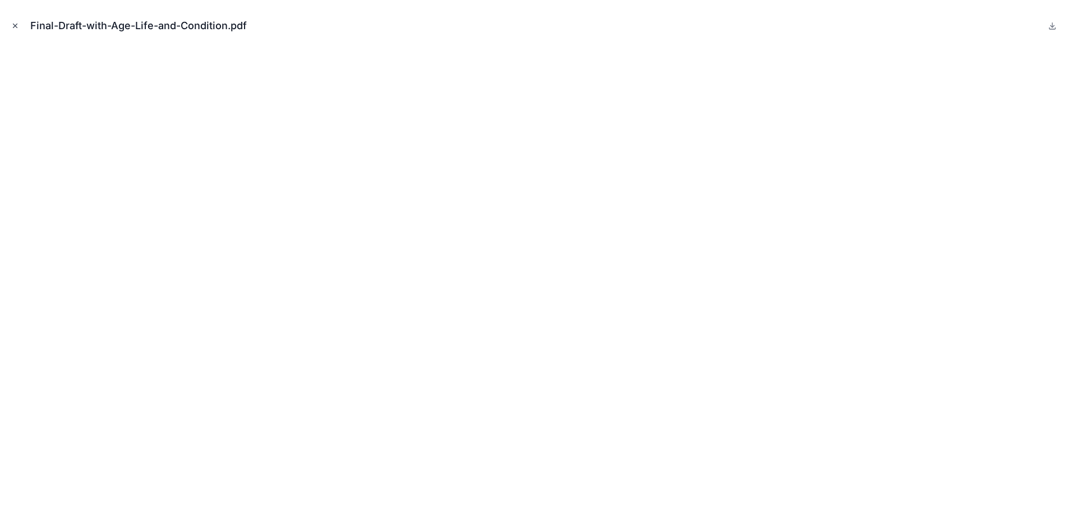
click at [16, 27] on icon "Close modal" at bounding box center [15, 26] width 8 height 8
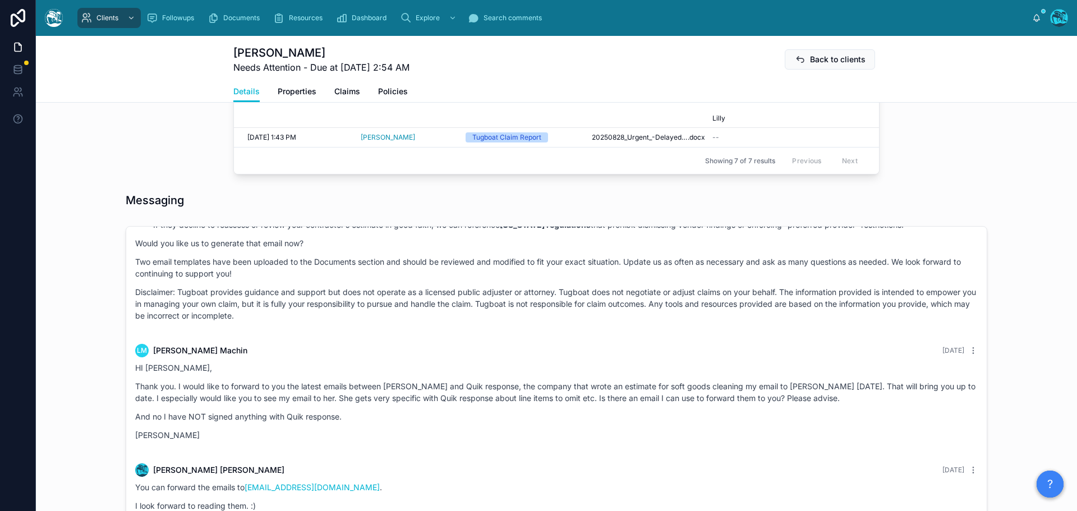
scroll to position [959, 0]
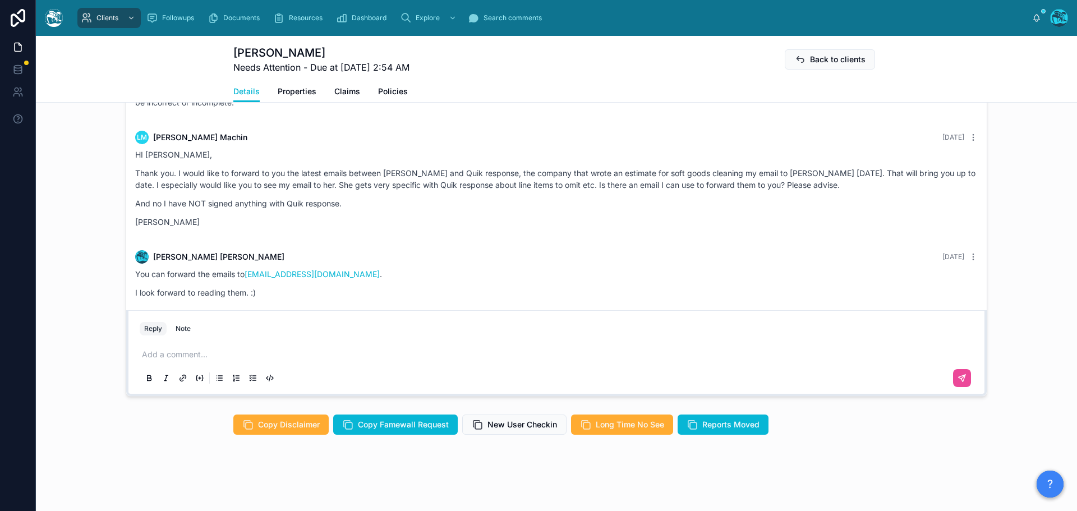
click at [161, 352] on p at bounding box center [559, 354] width 834 height 11
click at [269, 356] on span "**********" at bounding box center [228, 355] width 172 height 8
click at [317, 354] on span "**********" at bounding box center [229, 355] width 175 height 8
click at [448, 354] on p "**********" at bounding box center [559, 354] width 834 height 11
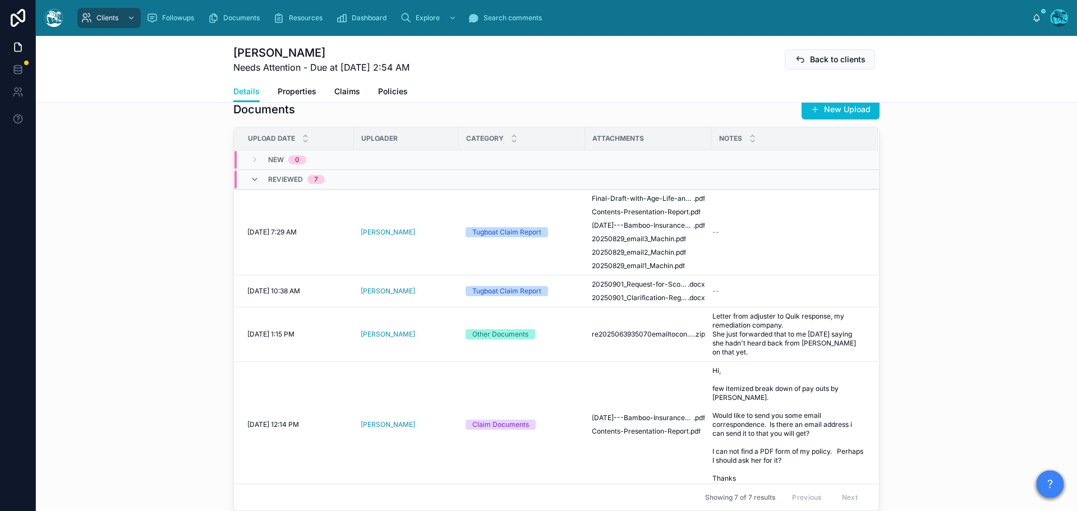
scroll to position [454, 0]
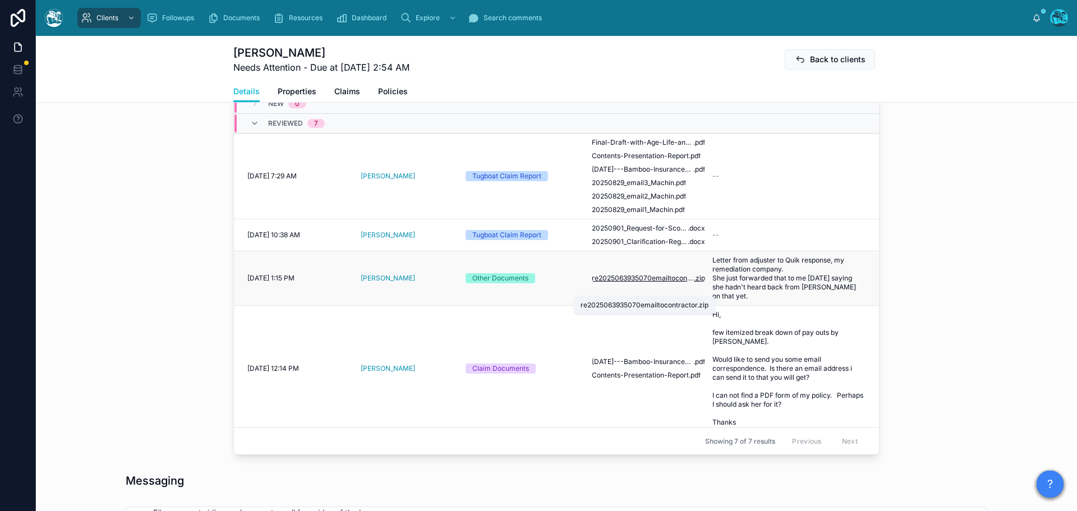
click at [651, 283] on span "re2025063935070emailtocontractor" at bounding box center [643, 278] width 102 height 9
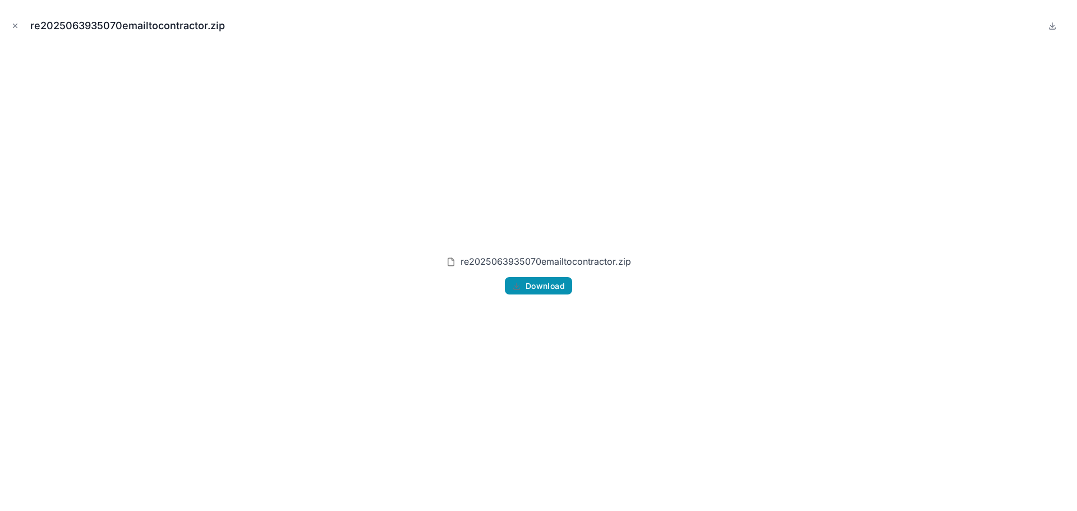
click at [540, 288] on span "Download" at bounding box center [545, 286] width 39 height 10
click at [12, 24] on icon "Close modal" at bounding box center [15, 26] width 8 height 8
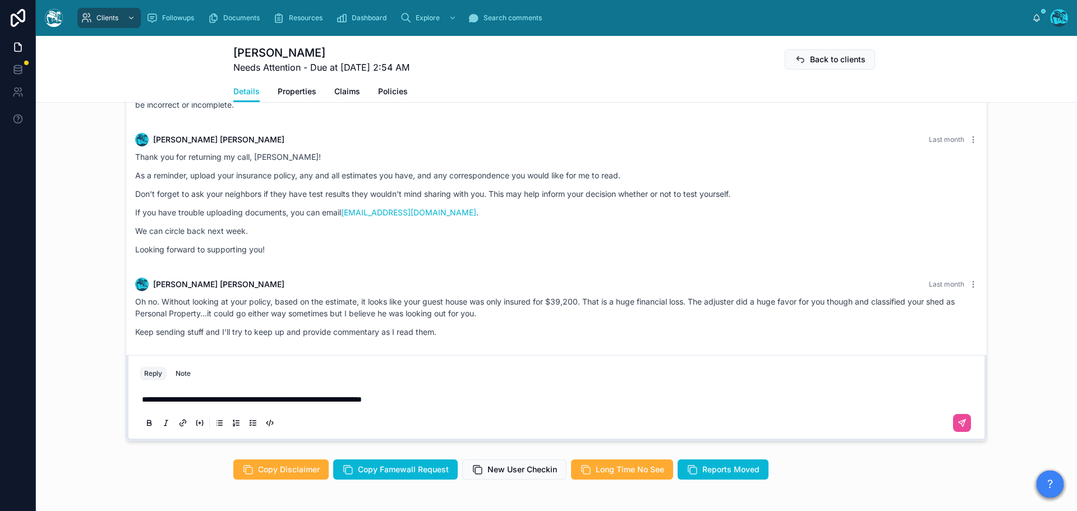
scroll to position [756, 0]
click at [455, 405] on p "**********" at bounding box center [559, 399] width 834 height 11
click at [757, 405] on p "**********" at bounding box center [559, 399] width 834 height 11
click at [142, 403] on span "**********" at bounding box center [433, 400] width 582 height 8
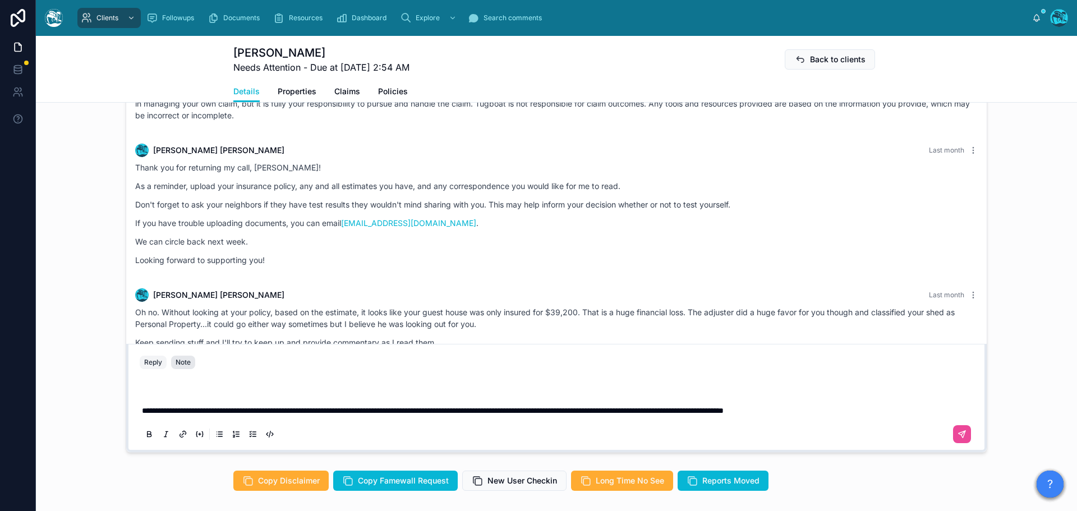
scroll to position [881, 0]
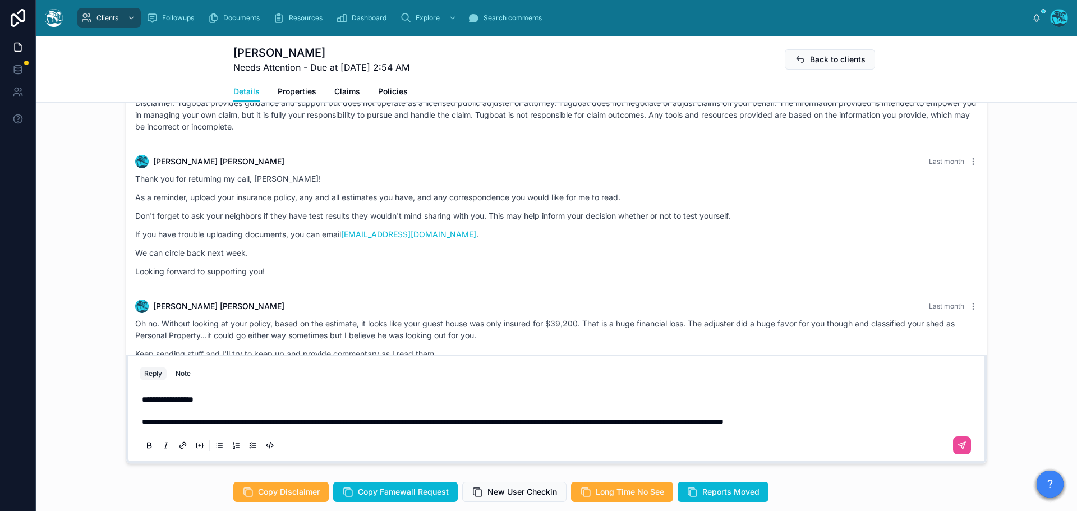
click at [142, 403] on span "**********" at bounding box center [168, 400] width 52 height 8
click at [958, 450] on icon at bounding box center [962, 445] width 9 height 9
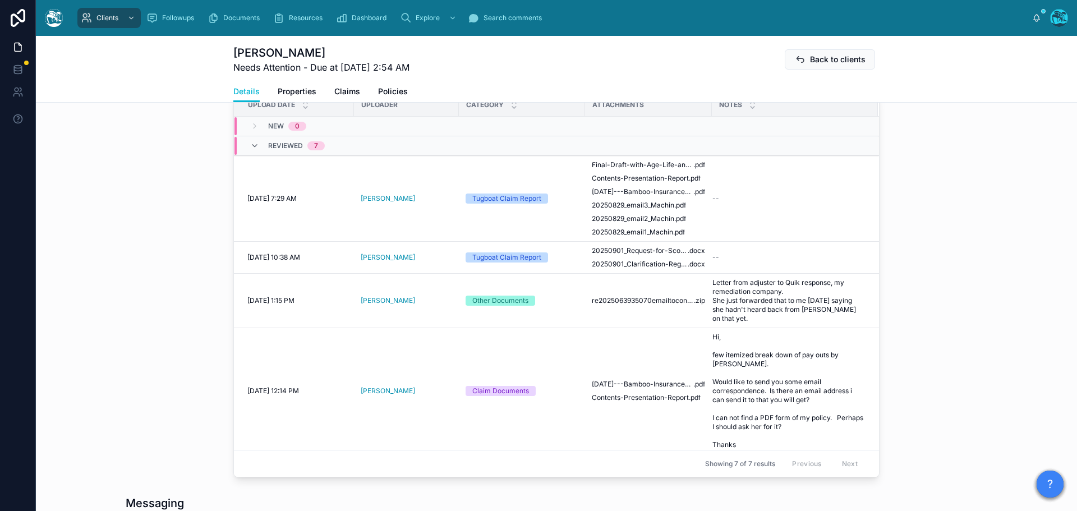
scroll to position [488, 0]
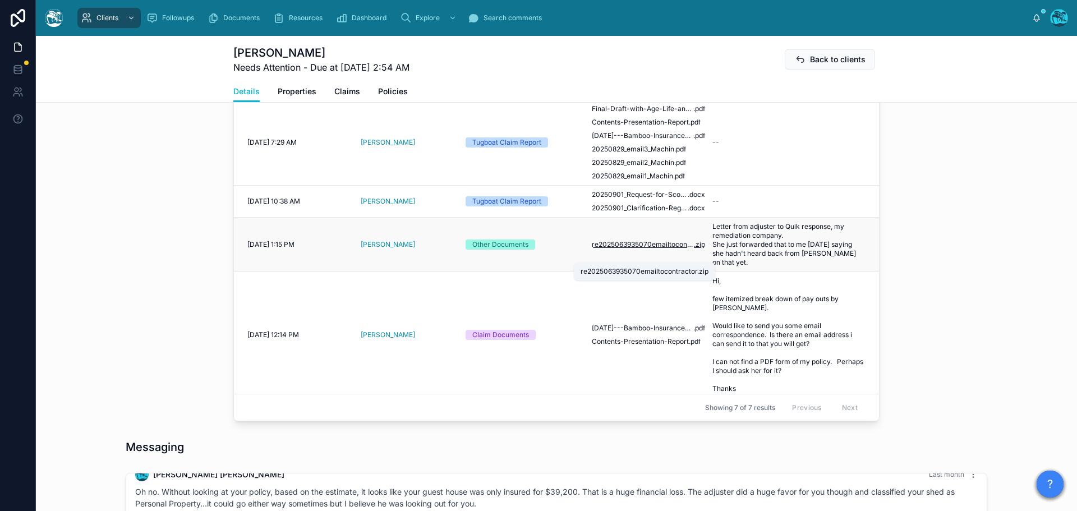
click at [642, 249] on span "re2025063935070emailtocontractor" at bounding box center [643, 244] width 102 height 9
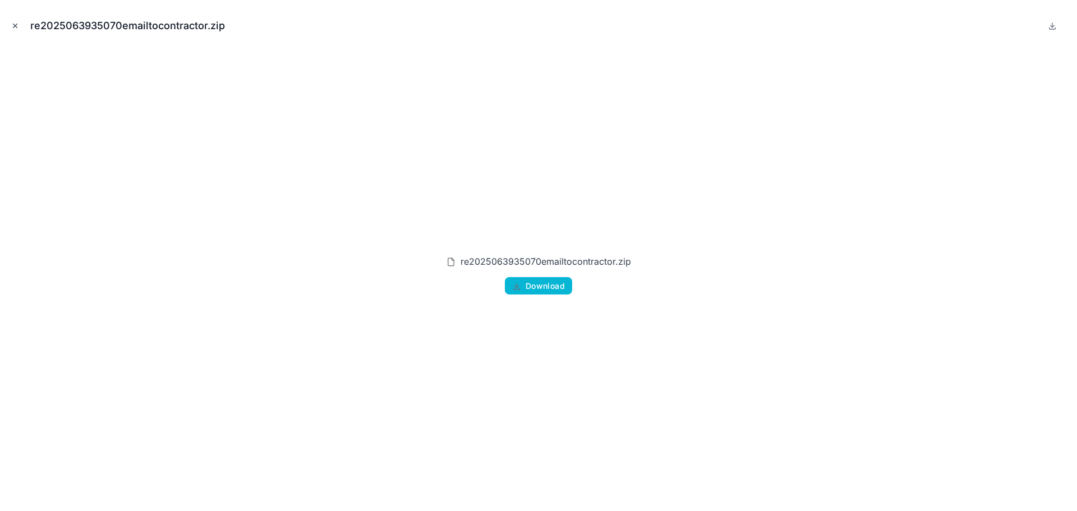
click at [14, 23] on icon "Close modal" at bounding box center [15, 26] width 8 height 8
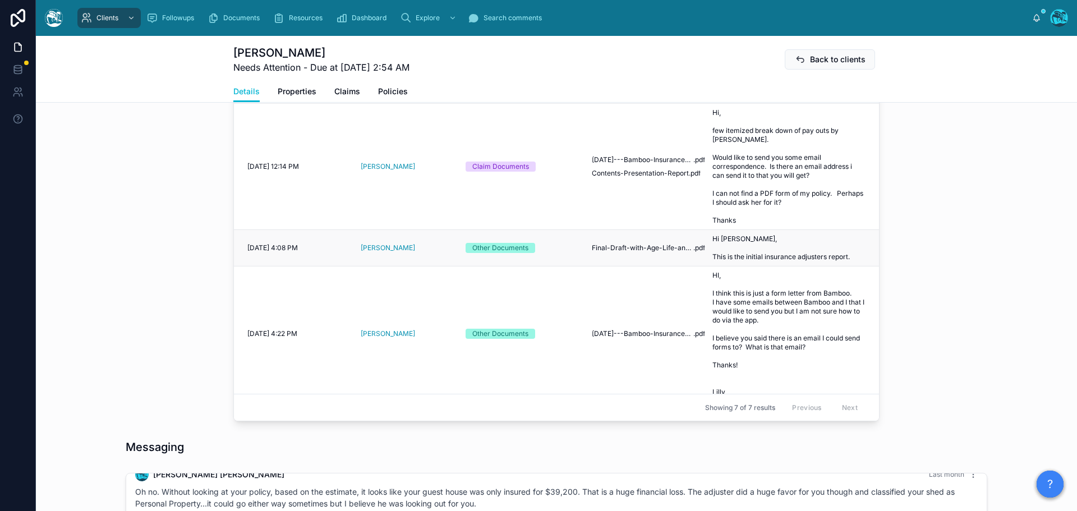
scroll to position [213, 0]
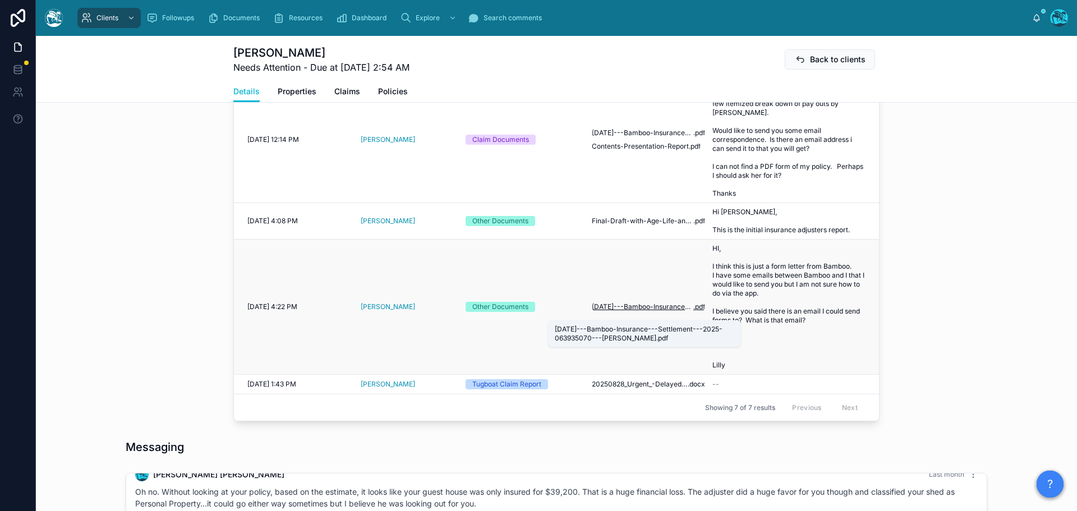
click at [663, 311] on span "[DATE]---Bamboo-Insurance---Settlement---2025-063935070---[PERSON_NAME]" at bounding box center [643, 306] width 102 height 9
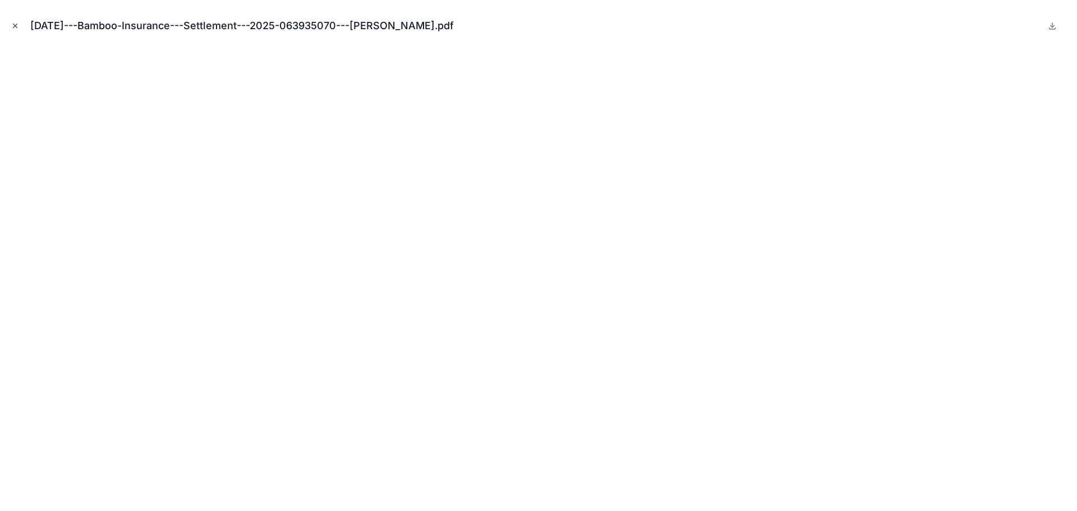
click at [14, 25] on icon "Close modal" at bounding box center [15, 26] width 8 height 8
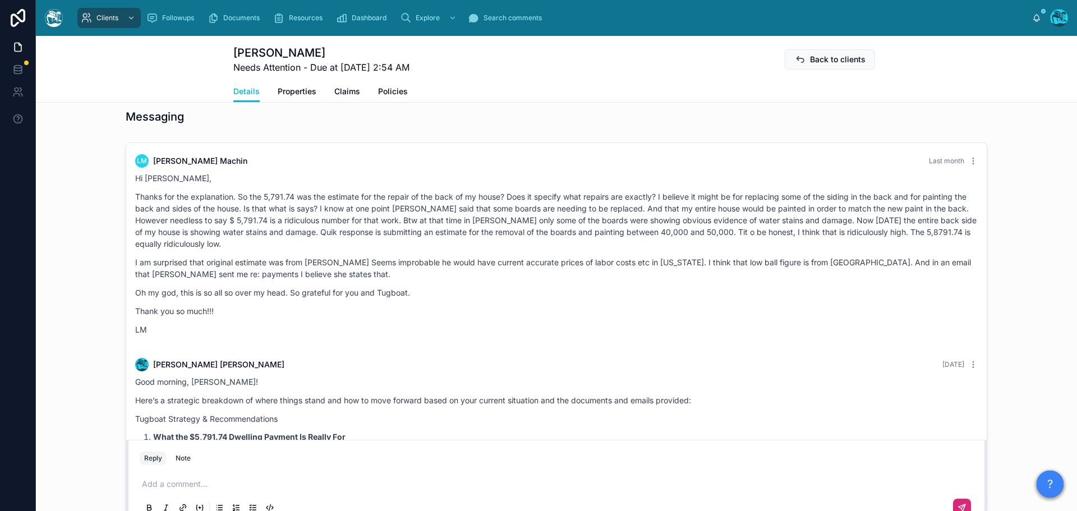
scroll to position [881, 0]
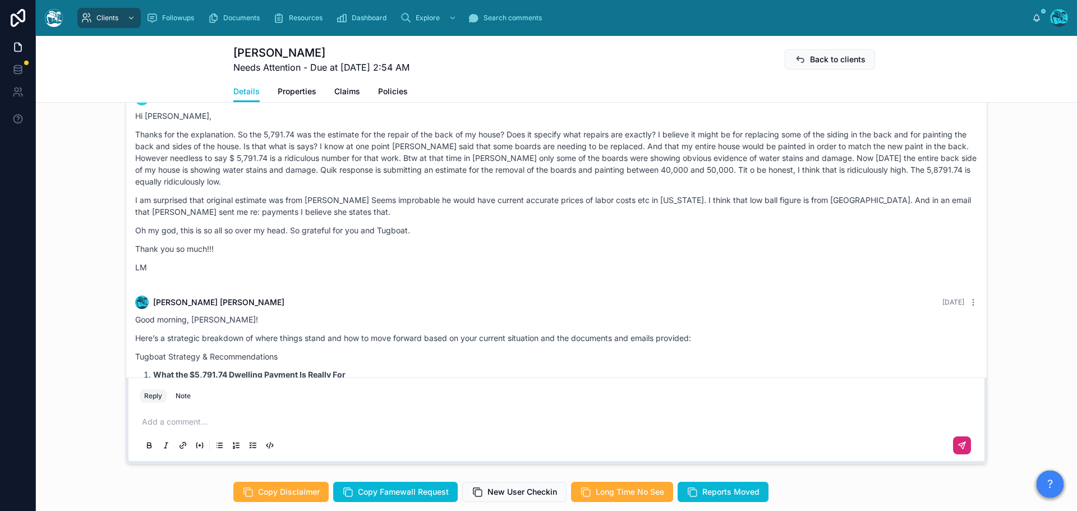
click at [162, 427] on p at bounding box center [559, 421] width 834 height 11
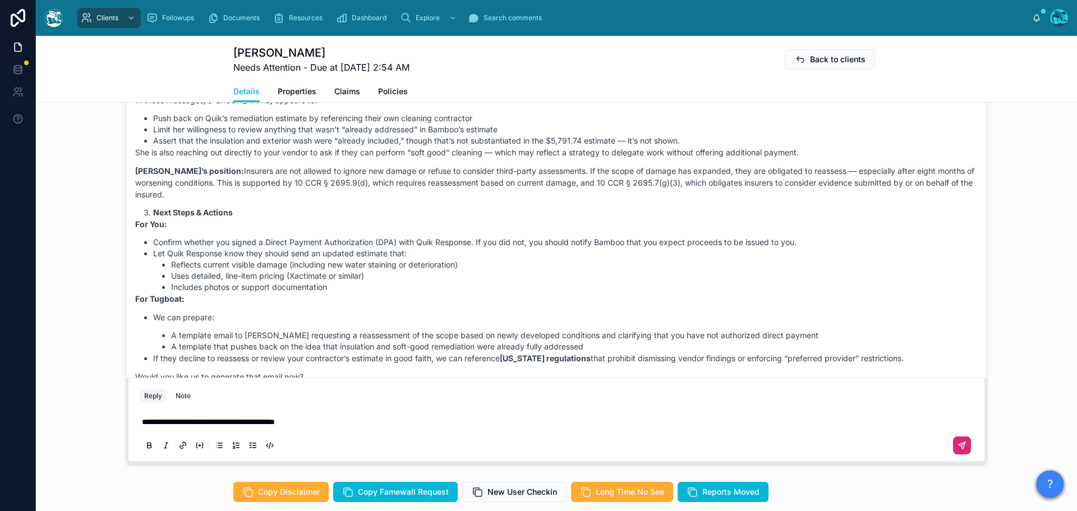
scroll to position [1990, 0]
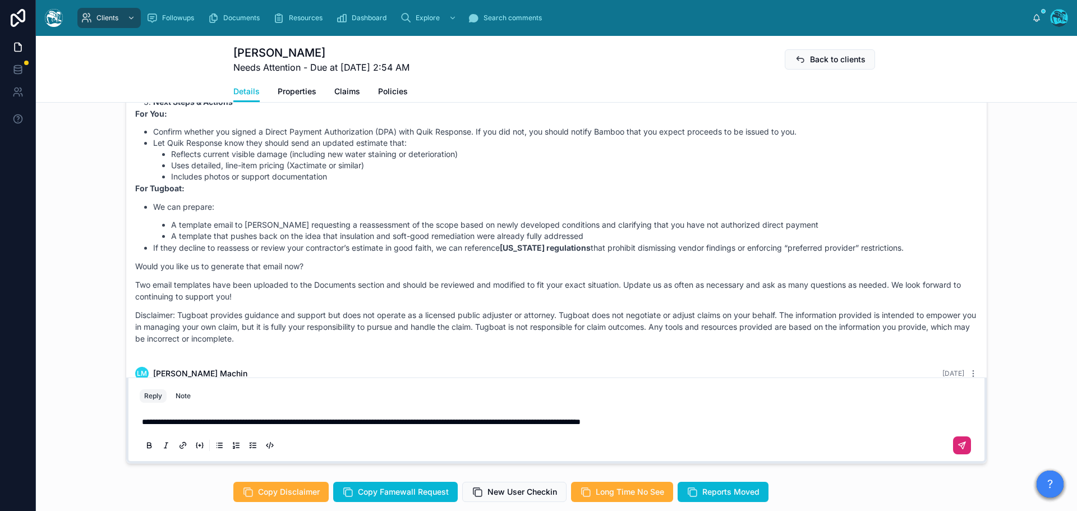
click at [953, 454] on button at bounding box center [962, 445] width 18 height 18
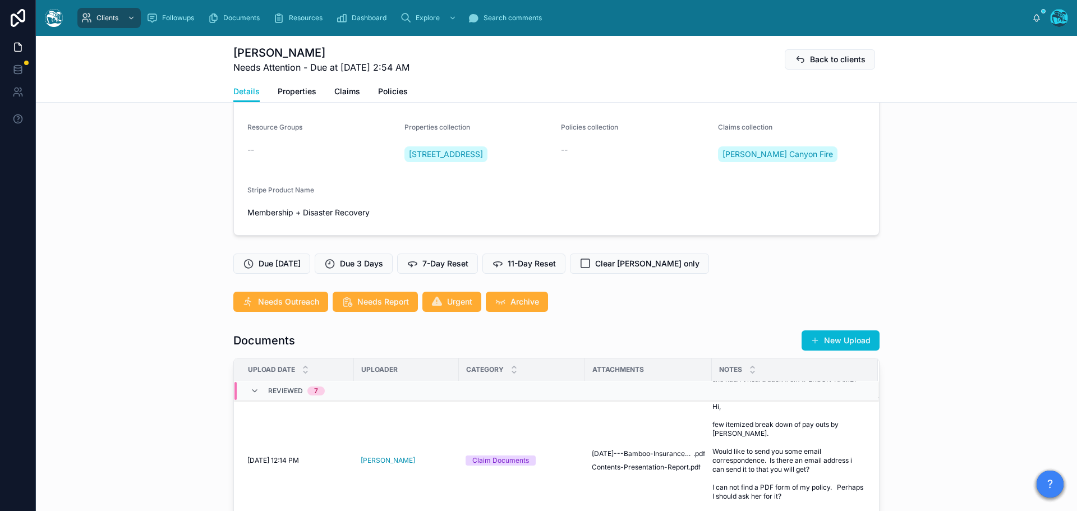
scroll to position [168, 0]
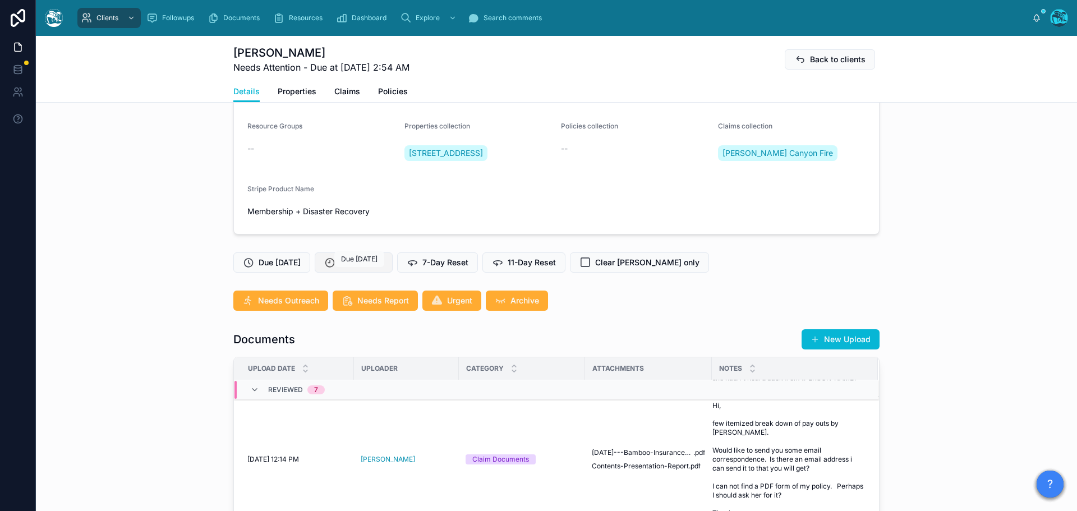
click at [377, 268] on span "Due 3 Days" at bounding box center [361, 262] width 43 height 11
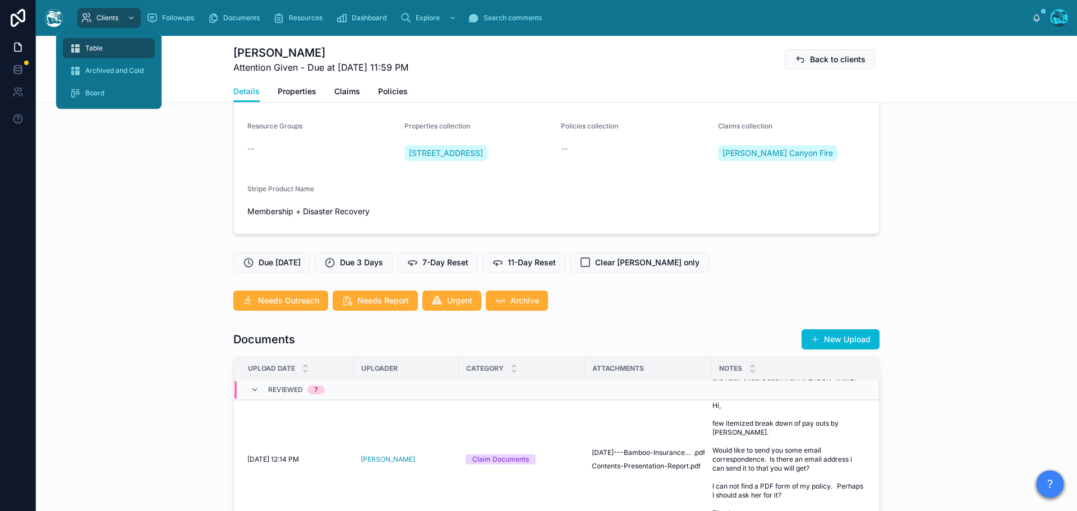
click at [91, 47] on span "Table" at bounding box center [93, 48] width 17 height 9
